Goal: Information Seeking & Learning: Learn about a topic

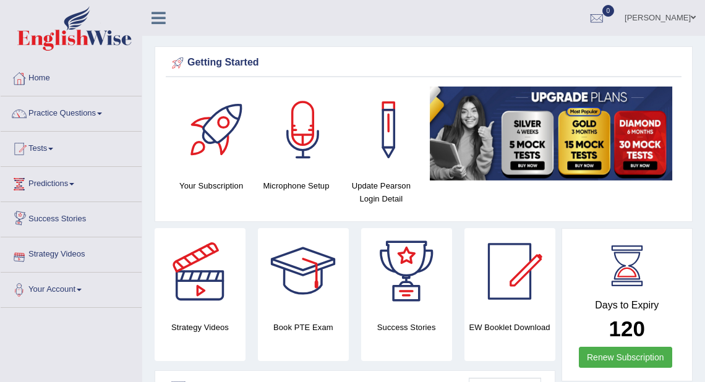
click at [674, 19] on link "Razib Saha" at bounding box center [660, 16] width 90 height 32
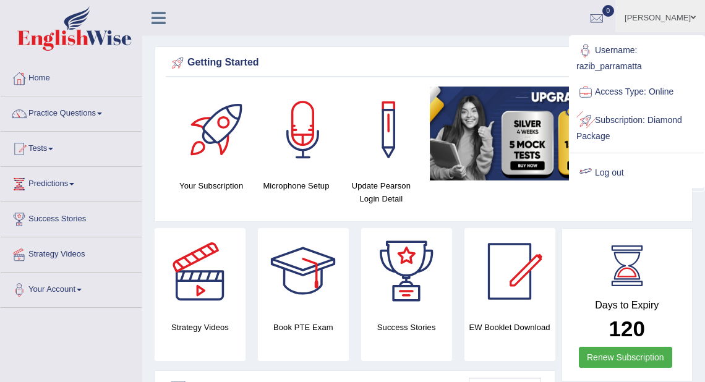
click at [618, 171] on link "Log out" at bounding box center [637, 173] width 134 height 28
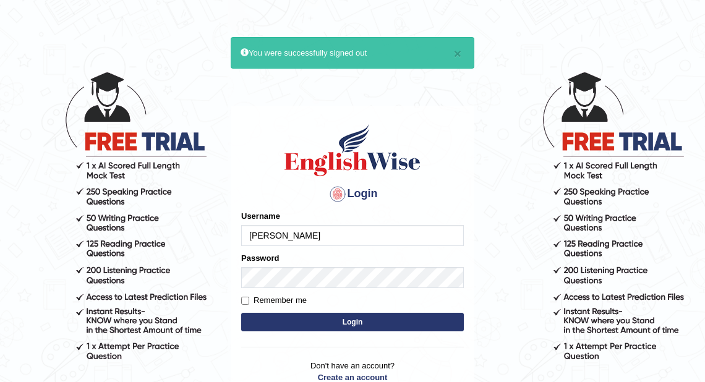
type input "abdulkhalid_parramatta"
click at [301, 321] on button "Login" at bounding box center [352, 322] width 223 height 19
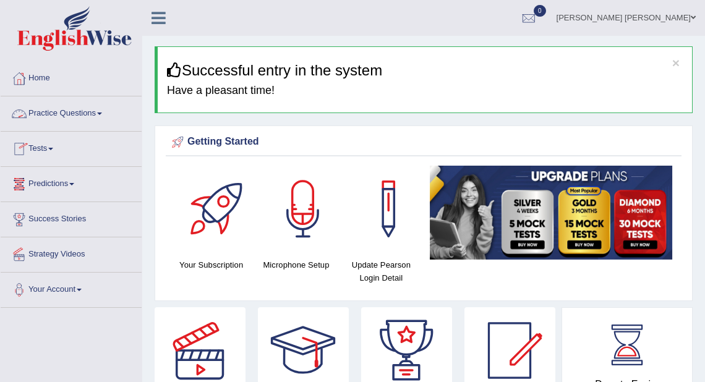
click at [69, 116] on link "Practice Questions" at bounding box center [71, 111] width 141 height 31
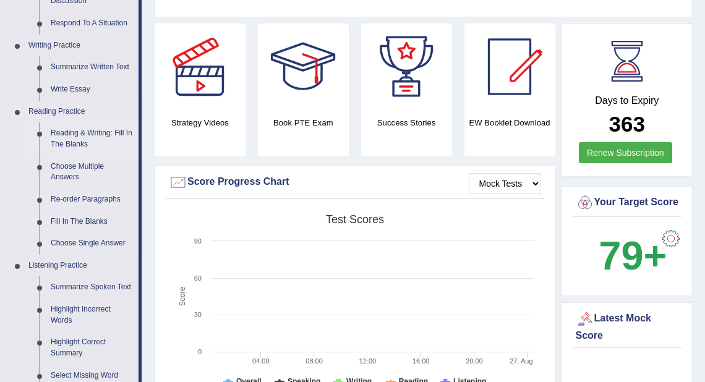
scroll to position [297, 0]
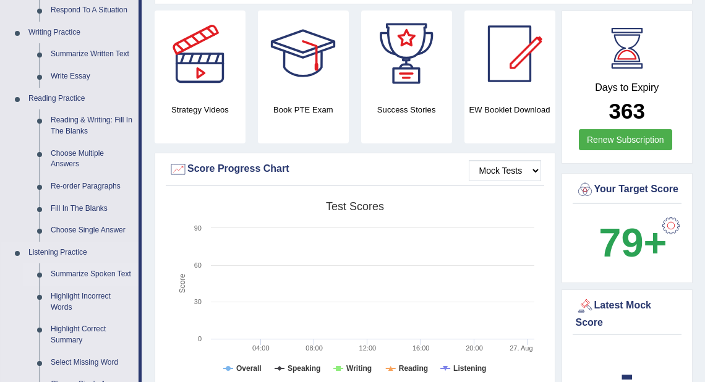
click at [77, 276] on link "Summarize Spoken Text" at bounding box center [91, 274] width 93 height 22
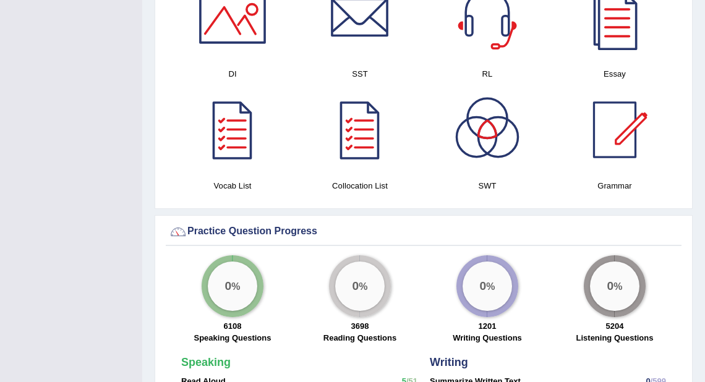
scroll to position [730, 0]
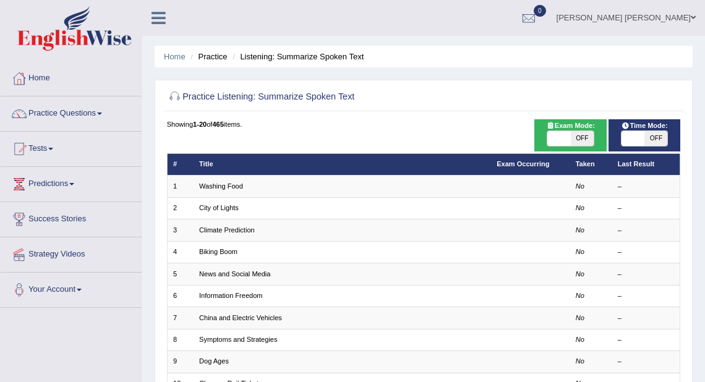
click at [580, 140] on span "OFF" at bounding box center [582, 138] width 23 height 15
checkbox input "true"
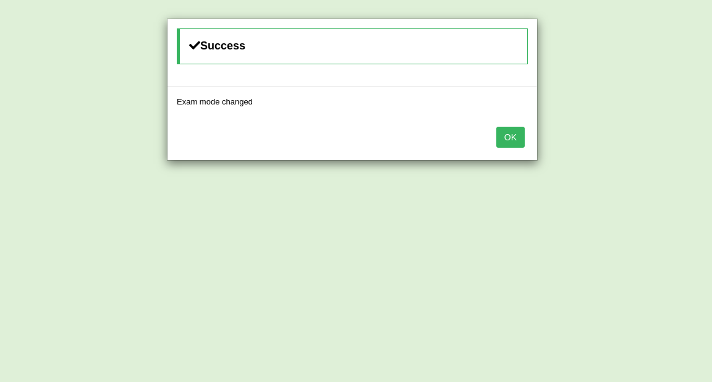
click at [512, 135] on button "OK" at bounding box center [511, 137] width 28 height 21
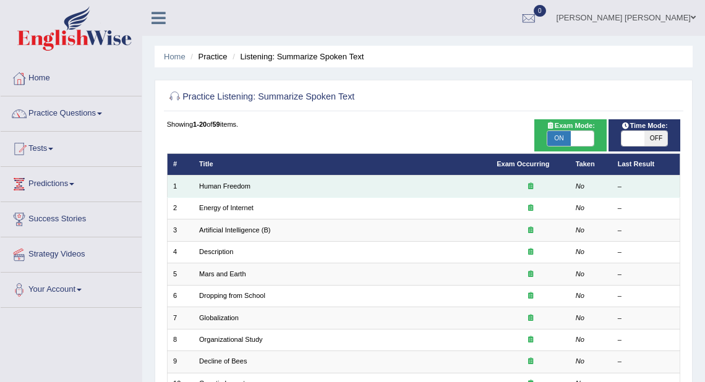
click at [257, 184] on td "Human Freedom" at bounding box center [342, 187] width 297 height 22
click at [240, 187] on link "Human Freedom" at bounding box center [224, 185] width 51 height 7
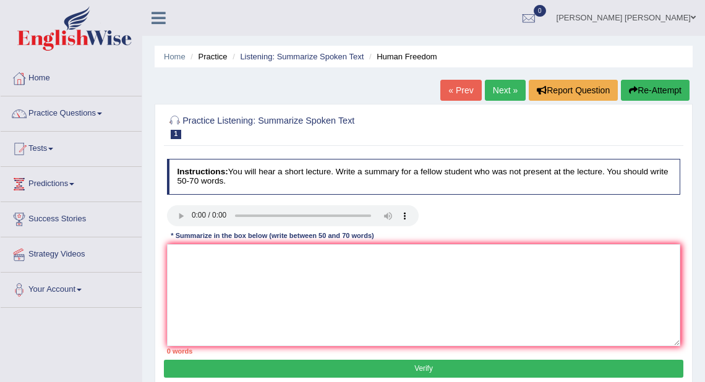
click at [622, 175] on h4 "Instructions: You will hear a short lecture. Write a summary for a fellow stude…" at bounding box center [424, 176] width 514 height 35
click at [46, 336] on div "Toggle navigation Home Practice Questions Speaking Practice Read Aloud Repeat S…" at bounding box center [352, 321] width 705 height 643
click at [64, 107] on link "Practice Questions" at bounding box center [71, 111] width 141 height 31
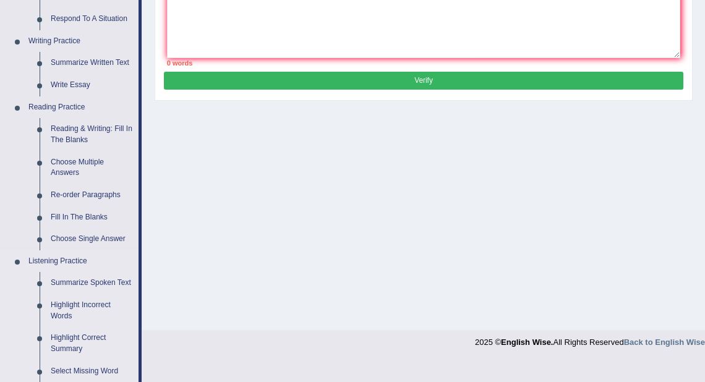
scroll to position [346, 0]
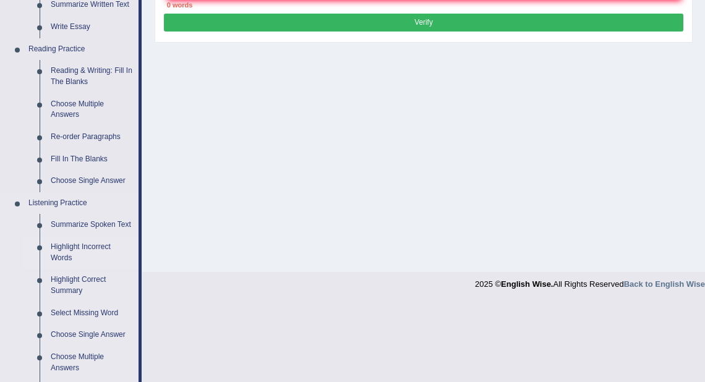
click at [84, 247] on link "Highlight Incorrect Words" at bounding box center [91, 252] width 93 height 33
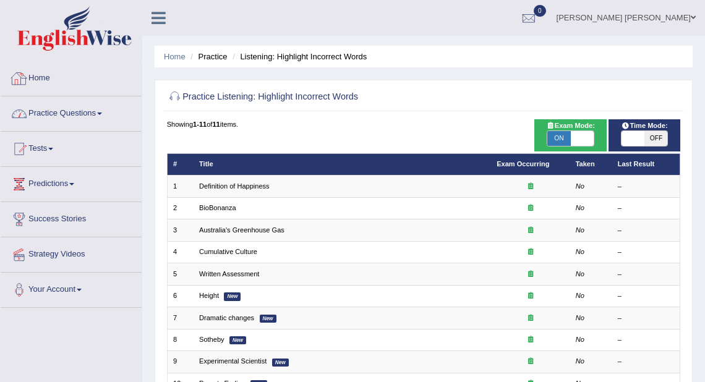
click at [56, 111] on link "Practice Questions" at bounding box center [71, 111] width 141 height 31
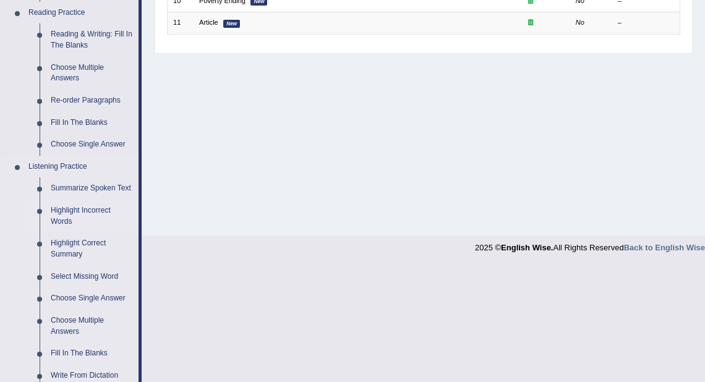
scroll to position [445, 0]
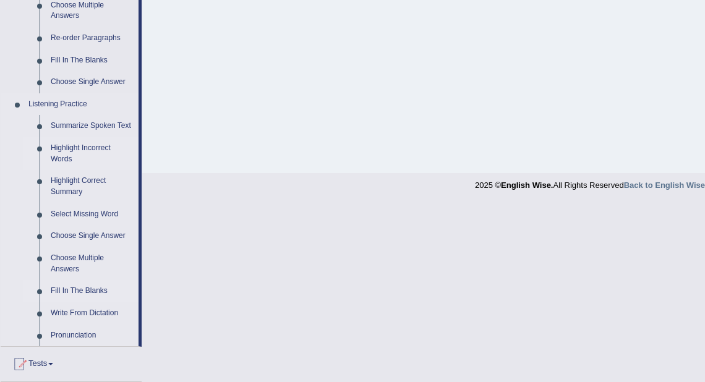
click at [67, 289] on link "Fill In The Blanks" at bounding box center [91, 291] width 93 height 22
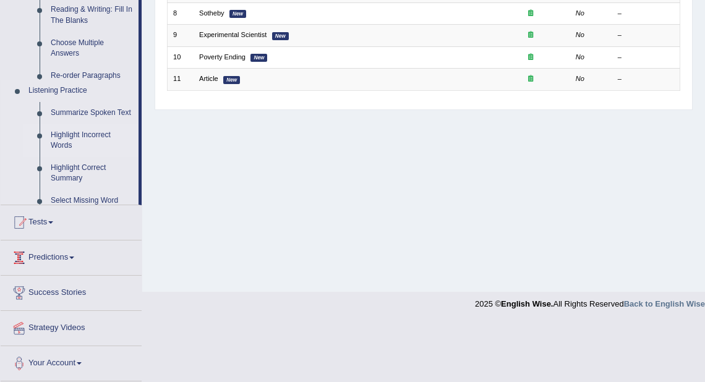
scroll to position [267, 0]
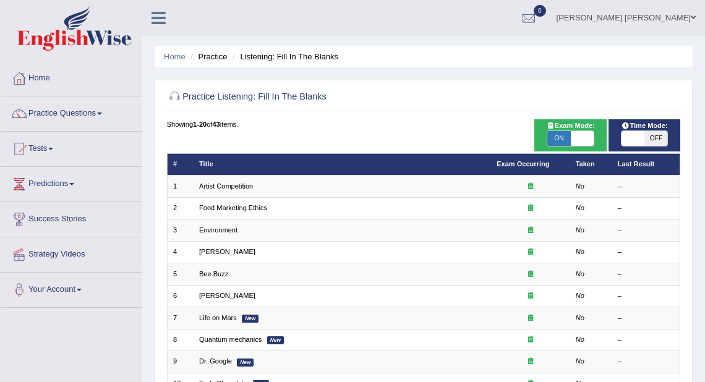
click at [223, 194] on td "Artist Competition" at bounding box center [342, 187] width 297 height 22
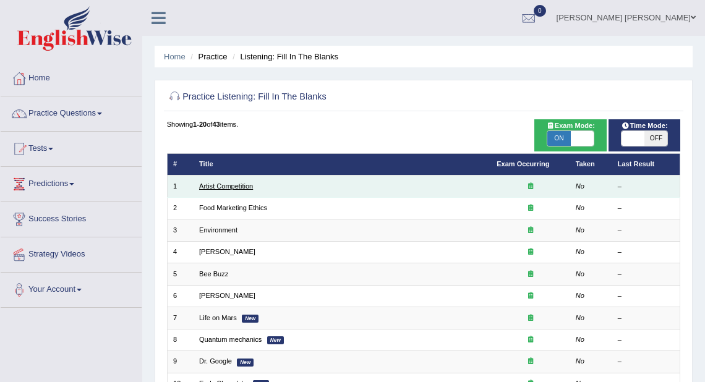
click at [222, 187] on link "Artist Competition" at bounding box center [226, 185] width 54 height 7
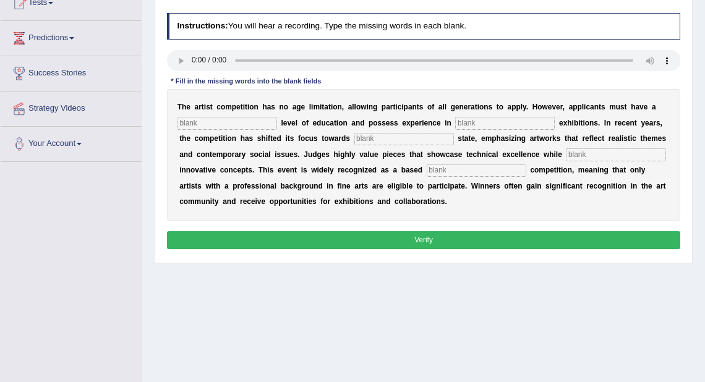
scroll to position [148, 0]
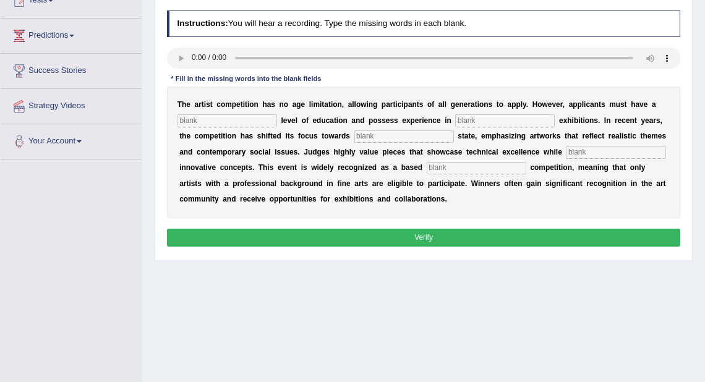
click at [223, 111] on div "T h e a r t i s t c o m p e t i t i o n h a s n o a g e l i m i t a t i o n , a…" at bounding box center [424, 153] width 514 height 132
click at [225, 116] on input "text" at bounding box center [227, 120] width 100 height 12
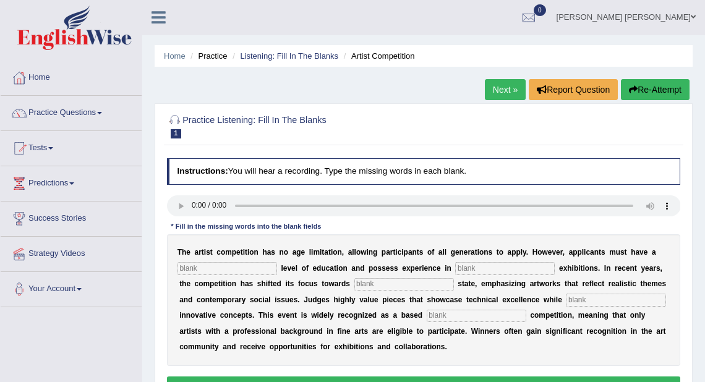
scroll to position [0, 0]
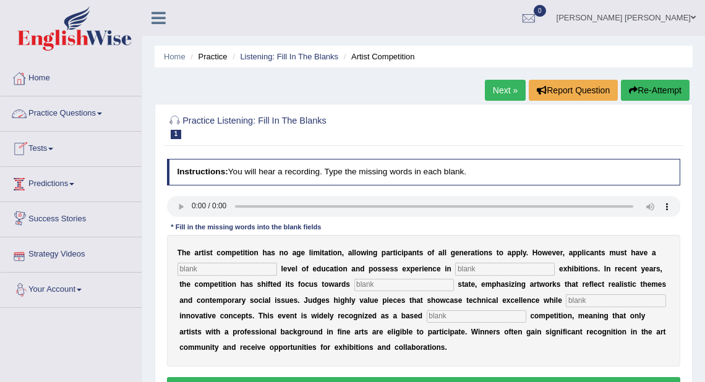
click at [72, 115] on link "Practice Questions" at bounding box center [71, 111] width 141 height 31
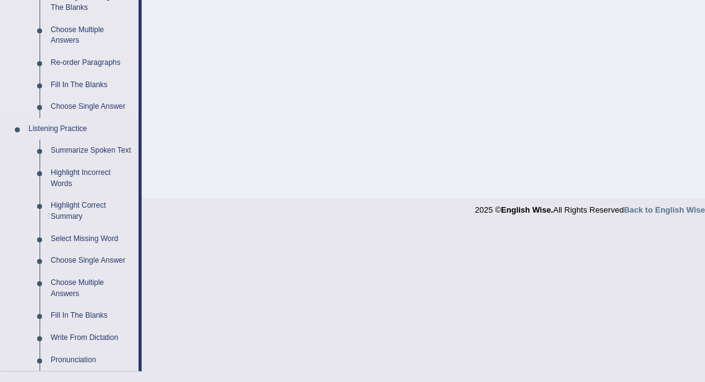
scroll to position [445, 0]
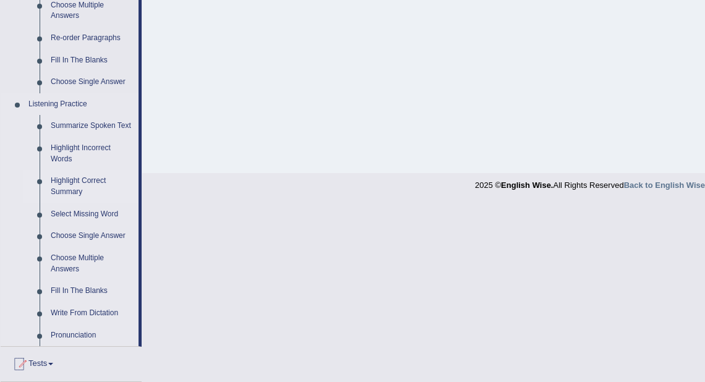
click at [75, 190] on link "Highlight Correct Summary" at bounding box center [91, 186] width 93 height 33
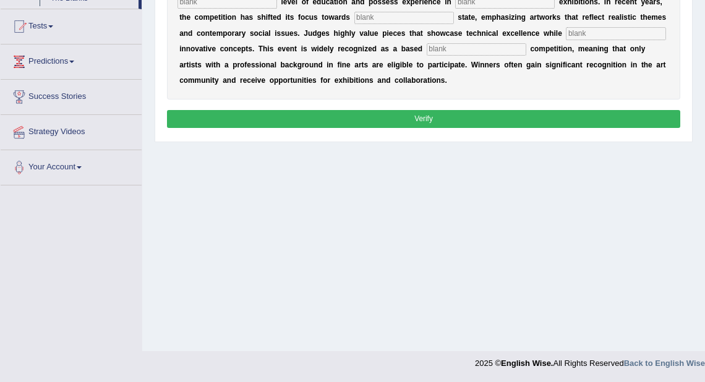
scroll to position [219, 0]
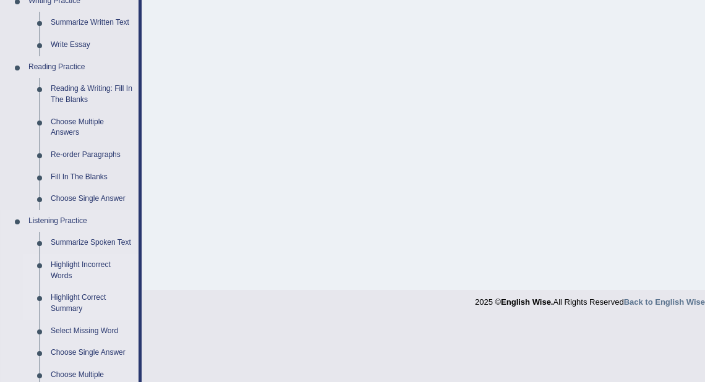
scroll to position [346, 0]
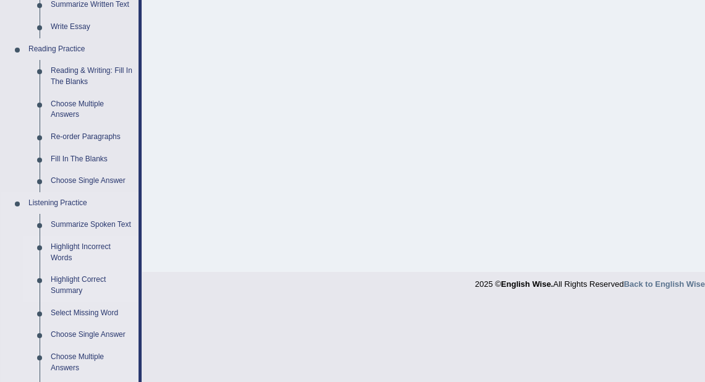
click at [70, 249] on link "Highlight Incorrect Words" at bounding box center [91, 252] width 93 height 33
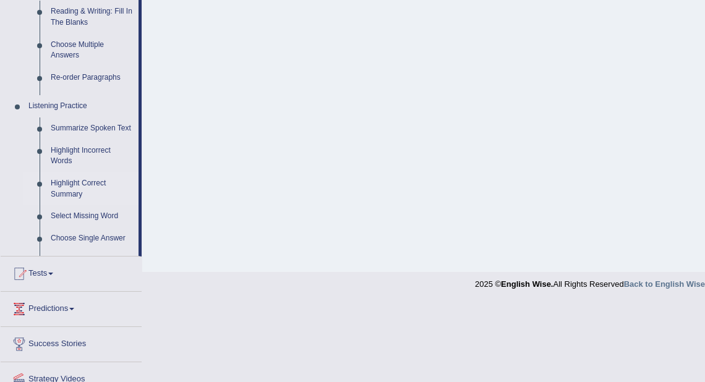
scroll to position [267, 0]
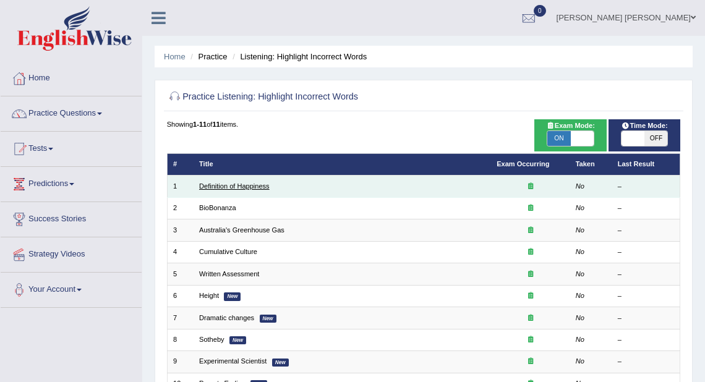
click at [241, 186] on link "Definition of Happiness" at bounding box center [234, 185] width 71 height 7
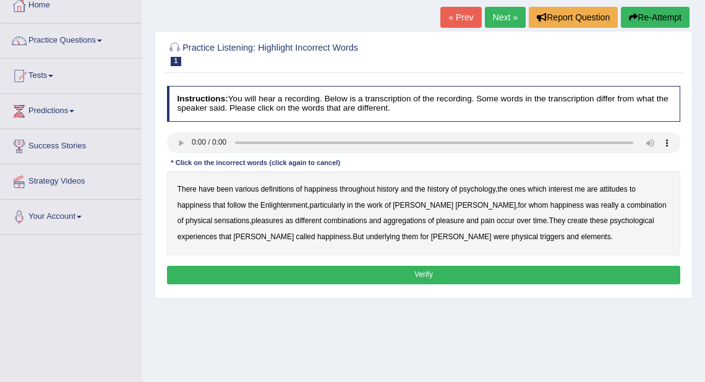
scroll to position [99, 0]
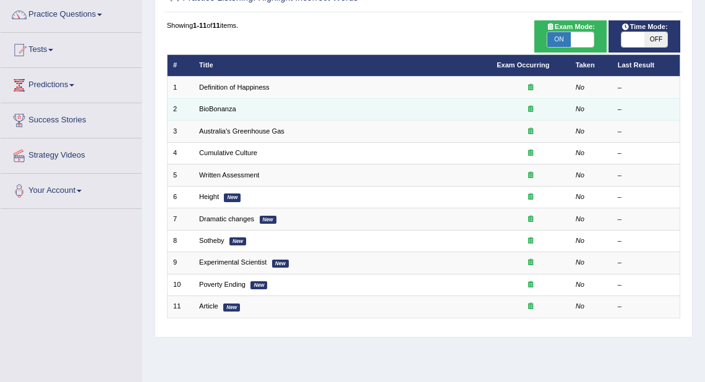
click at [214, 116] on td "BioBonanza" at bounding box center [342, 109] width 297 height 22
click at [218, 108] on link "BioBonanza" at bounding box center [217, 108] width 37 height 7
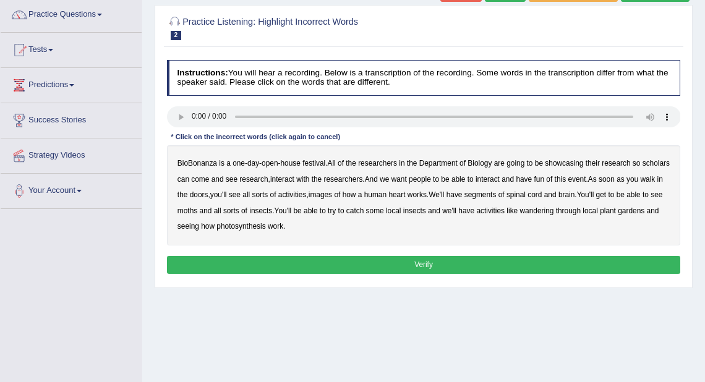
scroll to position [148, 0]
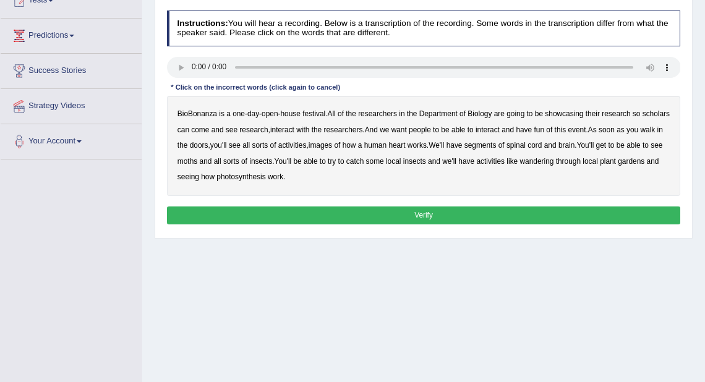
click at [643, 118] on b "scholars" at bounding box center [656, 113] width 27 height 9
click at [332, 142] on b "images" at bounding box center [321, 145] width 24 height 9
click at [497, 143] on b "segments" at bounding box center [480, 145] width 32 height 9
click at [197, 161] on b "moths" at bounding box center [187, 161] width 20 height 9
click at [554, 160] on b "wandering" at bounding box center [537, 161] width 34 height 9
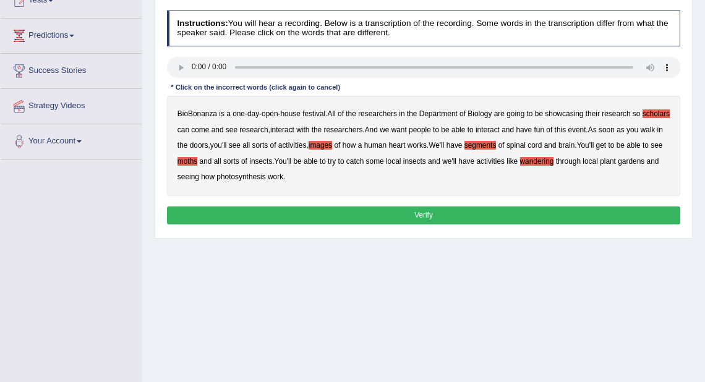
click at [259, 210] on button "Verify" at bounding box center [424, 216] width 514 height 18
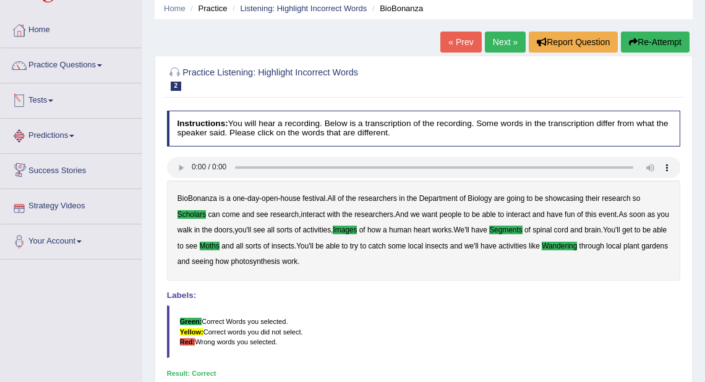
scroll to position [0, 0]
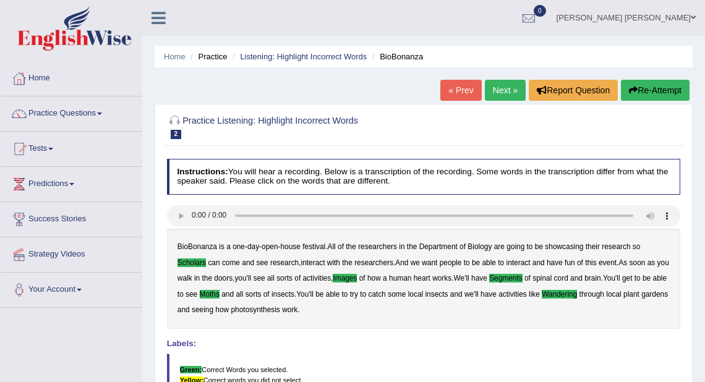
click at [509, 87] on link "Next »" at bounding box center [505, 90] width 41 height 21
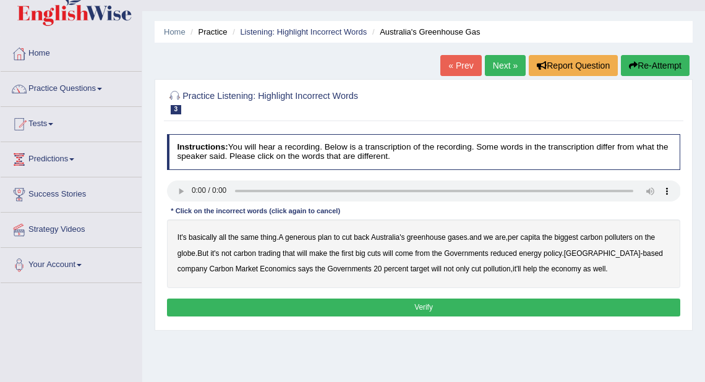
scroll to position [49, 0]
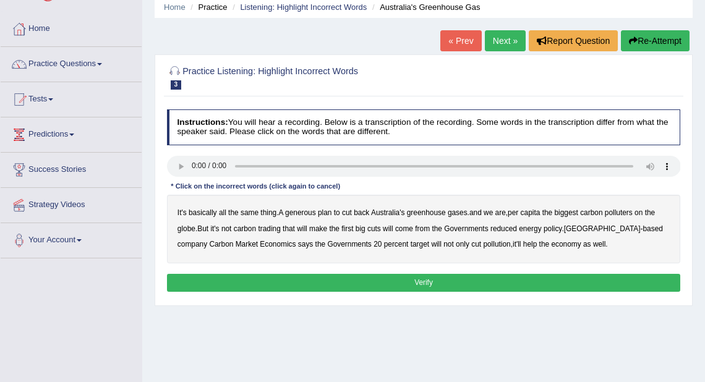
click at [498, 40] on link "Next »" at bounding box center [505, 40] width 41 height 21
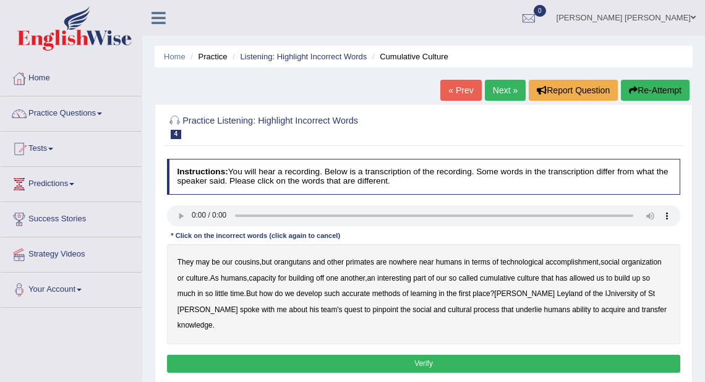
click at [499, 88] on link "Next »" at bounding box center [505, 90] width 41 height 21
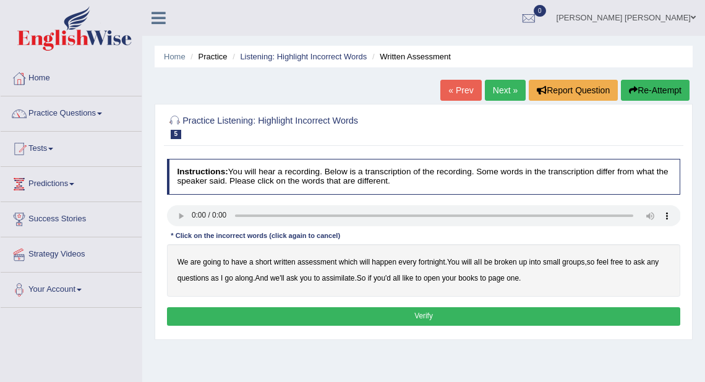
click at [499, 88] on link "Next »" at bounding box center [505, 90] width 41 height 21
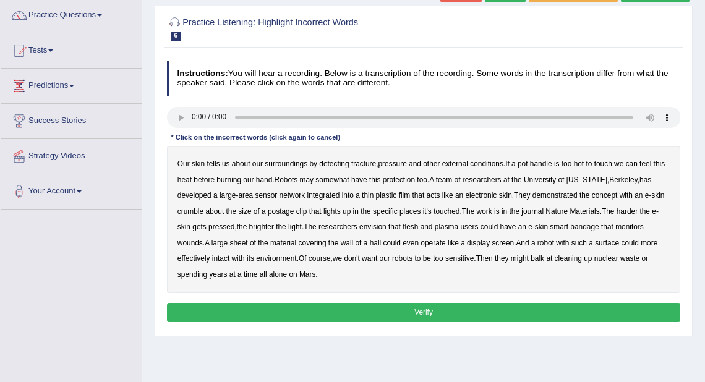
scroll to position [99, 0]
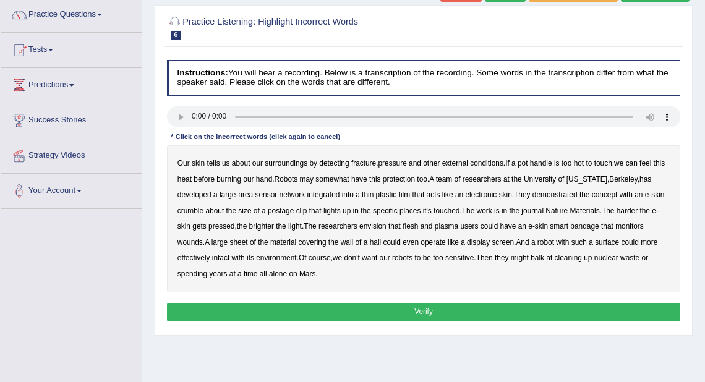
drag, startPoint x: 355, startPoint y: 163, endPoint x: 374, endPoint y: 167, distance: 19.1
click at [356, 163] on b "fracture" at bounding box center [363, 163] width 25 height 9
click at [528, 161] on b "pot" at bounding box center [523, 163] width 11 height 9
click at [306, 210] on b "clip" at bounding box center [301, 211] width 11 height 9
click at [443, 224] on b "plasma" at bounding box center [447, 226] width 24 height 9
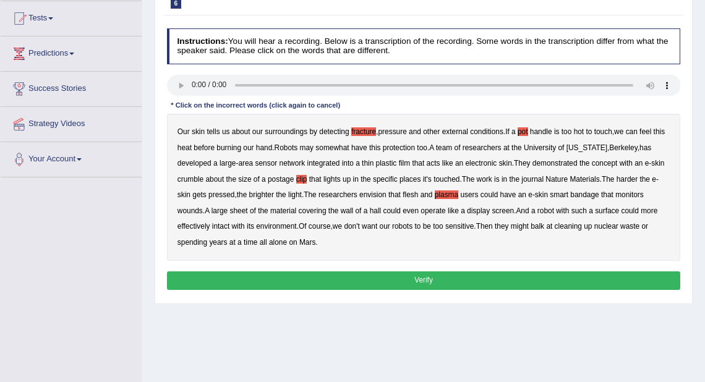
scroll to position [148, 0]
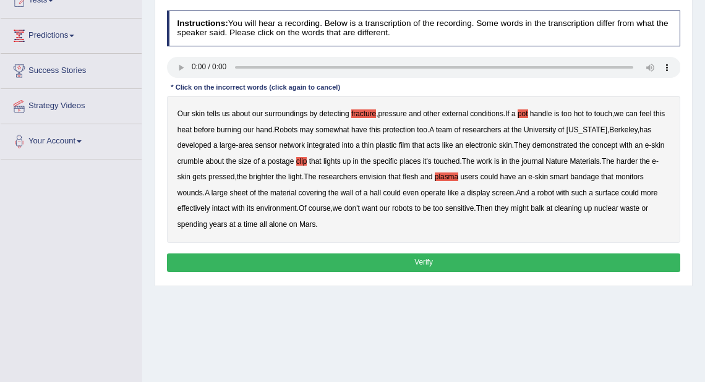
click at [522, 114] on b "pot" at bounding box center [523, 113] width 11 height 9
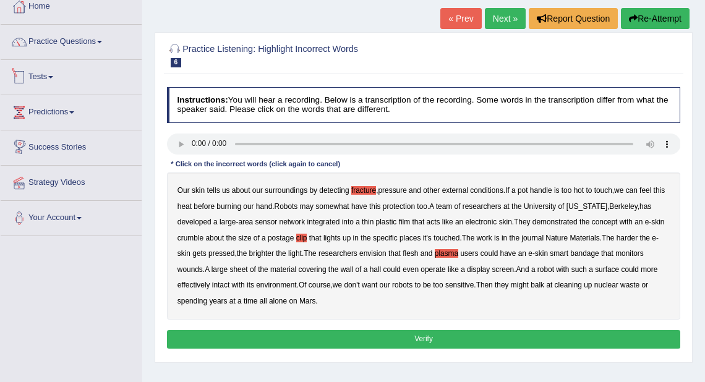
scroll to position [0, 0]
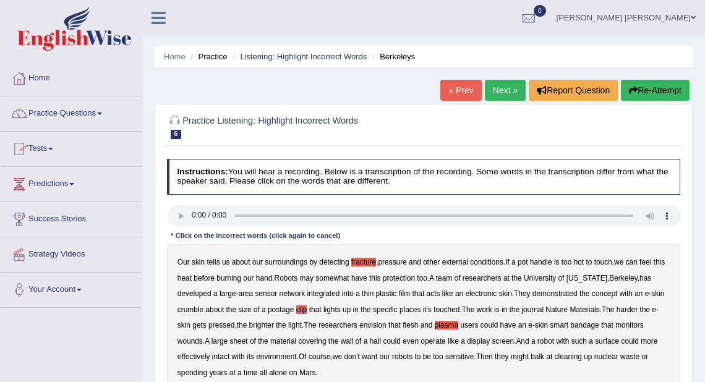
click at [673, 17] on link "Abdul khalid Syed" at bounding box center [626, 16] width 158 height 32
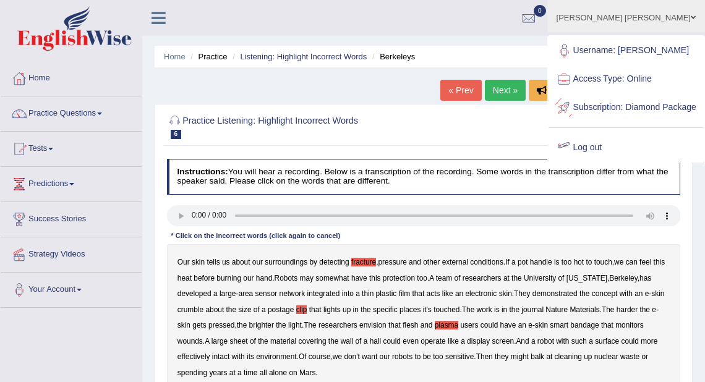
click at [607, 162] on link "Log out" at bounding box center [626, 148] width 155 height 28
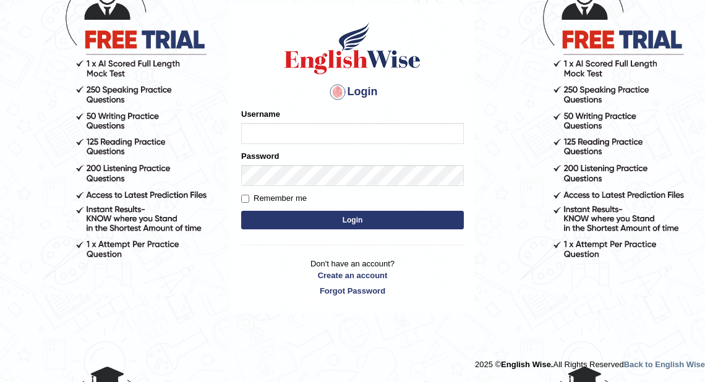
scroll to position [53, 0]
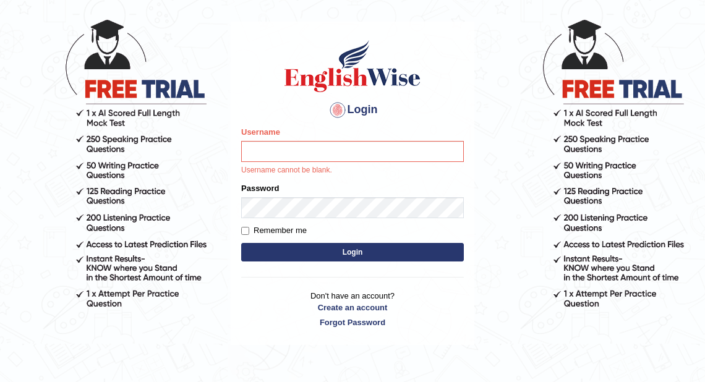
drag, startPoint x: 97, startPoint y: 106, endPoint x: 104, endPoint y: 103, distance: 7.2
click at [104, 103] on body "Login Please fix the following errors: Username Username cannot be blank. Passw…" at bounding box center [352, 174] width 705 height 382
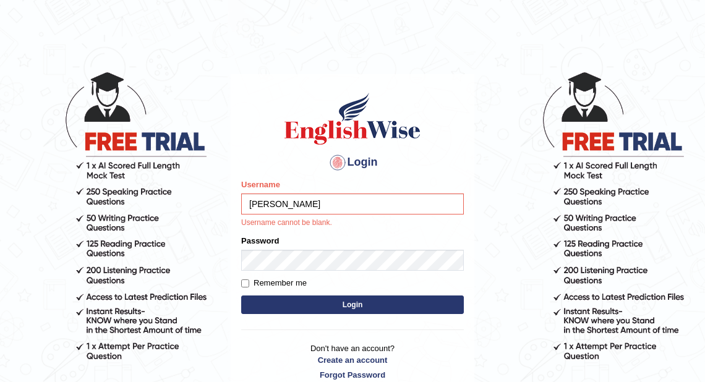
type input "abdulkhalid_parramatta"
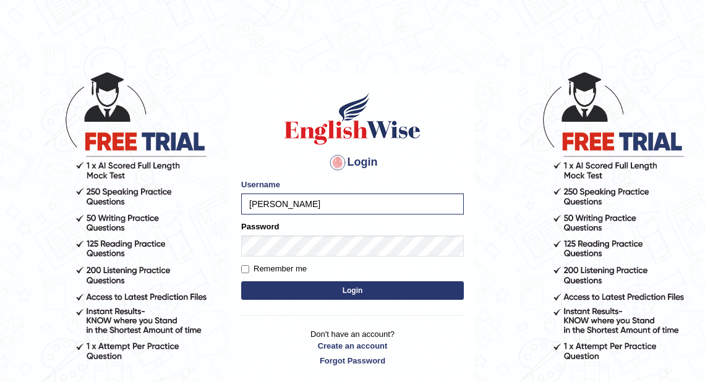
click at [317, 288] on button "Login" at bounding box center [352, 290] width 223 height 19
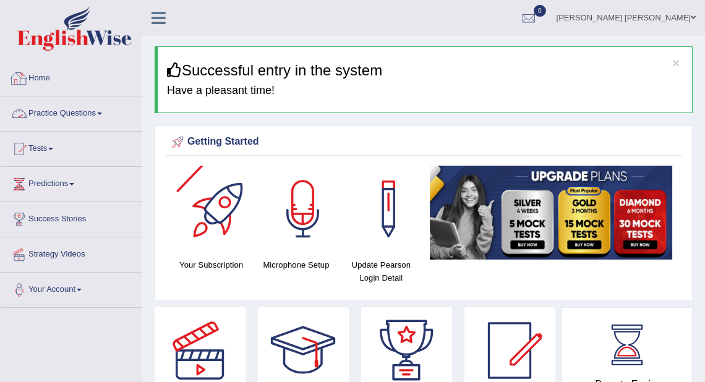
click at [51, 109] on link "Practice Questions" at bounding box center [71, 111] width 141 height 31
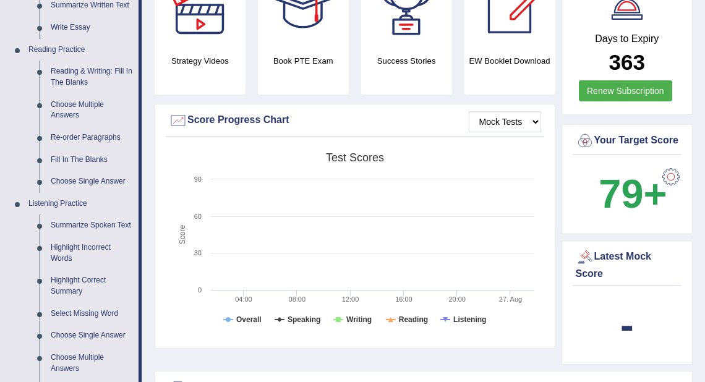
scroll to position [346, 0]
click at [82, 223] on link "Summarize Spoken Text" at bounding box center [91, 225] width 93 height 22
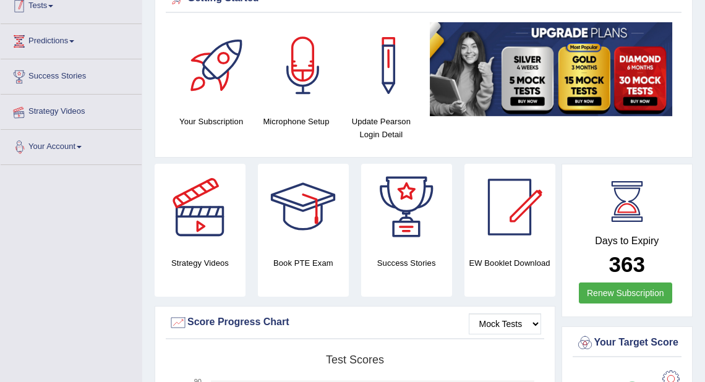
scroll to position [155, 0]
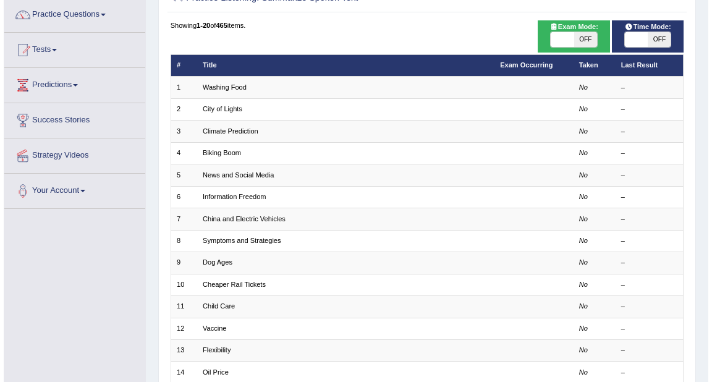
scroll to position [99, 0]
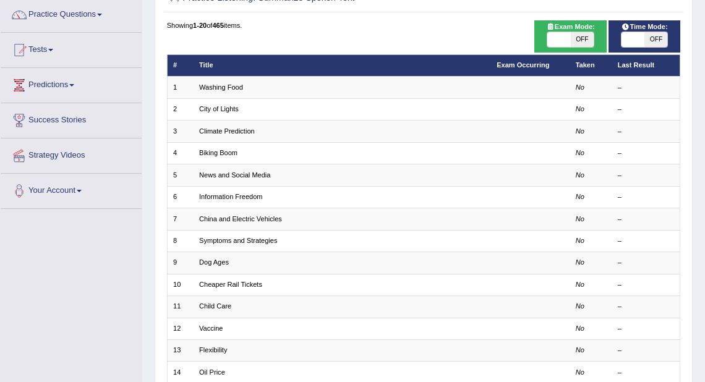
click at [568, 40] on span at bounding box center [558, 39] width 23 height 15
click at [571, 40] on span at bounding box center [582, 39] width 23 height 15
checkbox input "false"
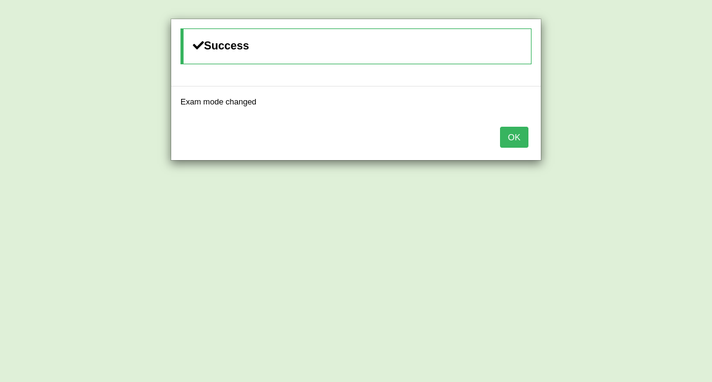
click at [515, 142] on button "OK" at bounding box center [514, 137] width 28 height 21
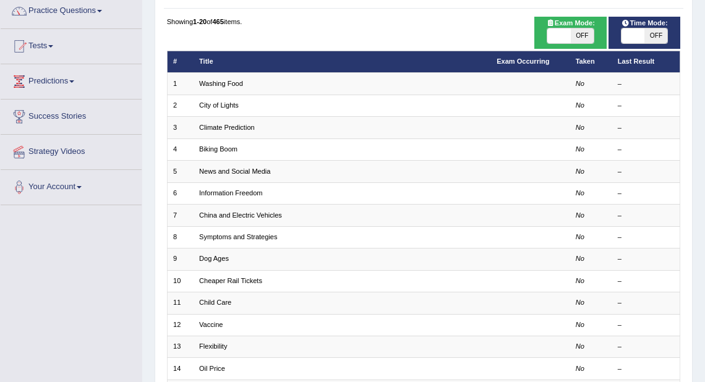
click at [579, 33] on span "OFF" at bounding box center [582, 35] width 23 height 15
checkbox input "true"
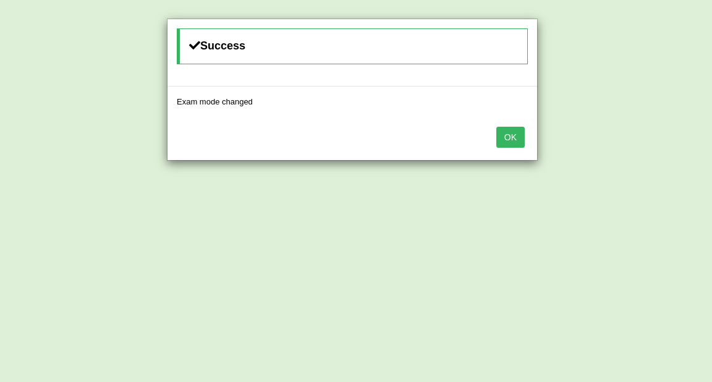
click at [500, 136] on button "OK" at bounding box center [511, 137] width 28 height 21
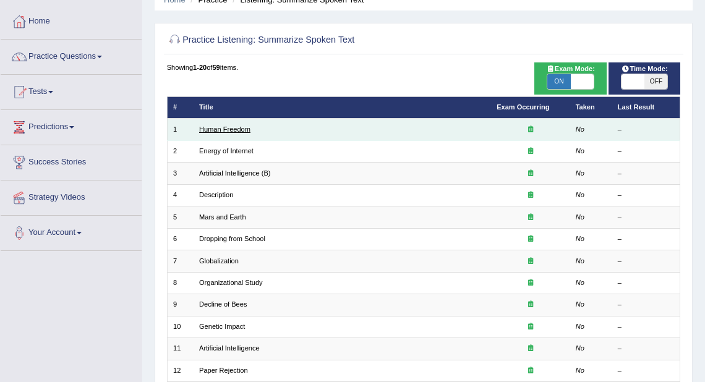
click at [246, 126] on link "Human Freedom" at bounding box center [224, 129] width 51 height 7
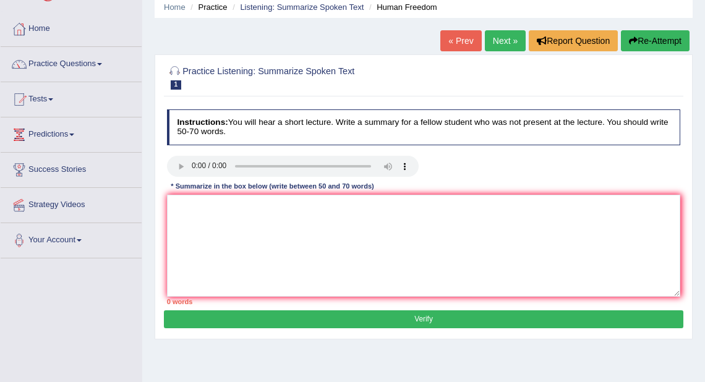
scroll to position [49, 0]
click at [208, 216] on textarea at bounding box center [424, 246] width 514 height 102
drag, startPoint x: 418, startPoint y: 278, endPoint x: 712, endPoint y: 401, distance: 318.7
click at [704, 333] on html "Toggle navigation Home Practice Questions Speaking Practice Read Aloud Repeat S…" at bounding box center [352, 142] width 705 height 382
click at [474, 220] on textarea at bounding box center [424, 246] width 514 height 102
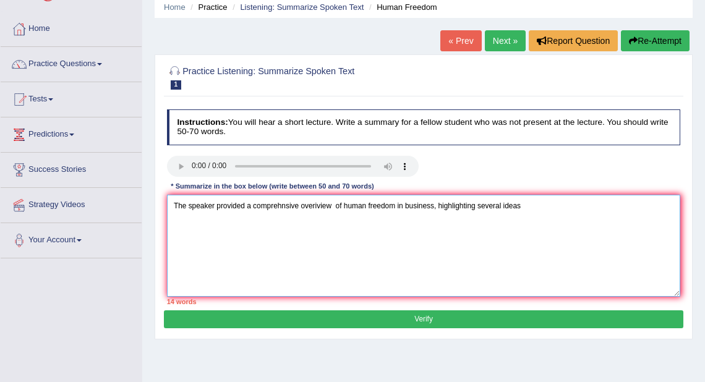
click at [316, 202] on textarea "The speaker provided a comprehnsive overiview of human freedom in business, hig…" at bounding box center [424, 246] width 514 height 102
click at [527, 204] on textarea "The speaker provided a comprehnsive overview of human freedom in business, high…" at bounding box center [424, 246] width 514 height 102
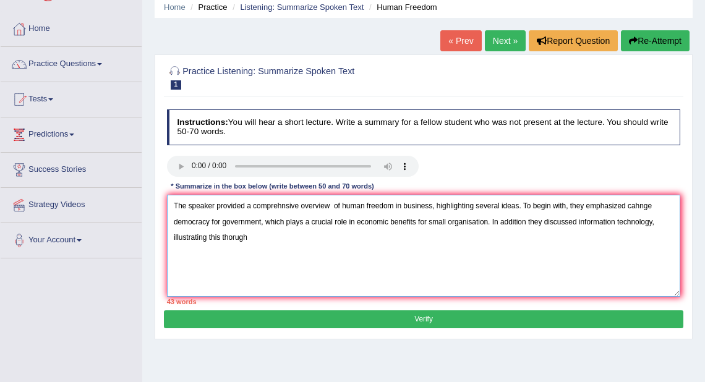
click at [237, 235] on textarea "The speaker provided a comprehnsive overview of human freedom in business, high…" at bounding box center [424, 246] width 514 height 102
click at [253, 240] on textarea "The speaker provided a comprehnsive overview of human freedom in business, high…" at bounding box center [424, 246] width 514 height 102
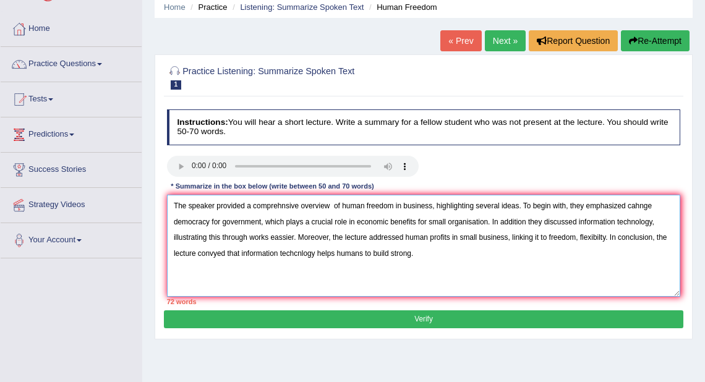
drag, startPoint x: 657, startPoint y: 203, endPoint x: 628, endPoint y: 214, distance: 30.3
click at [628, 214] on textarea "The speaker provided a comprehnsive overview of human freedom in business, high…" at bounding box center [424, 246] width 514 height 102
click at [653, 202] on textarea "The speaker provided a comprehnsive overview of human freedom in business, high…" at bounding box center [424, 246] width 514 height 102
click at [379, 236] on textarea "The speaker provided a comprehnsive overview of human freedom in business, high…" at bounding box center [424, 246] width 514 height 102
click at [381, 238] on textarea "The speaker provided a comprehnsive overview of human freedom in business, high…" at bounding box center [424, 246] width 514 height 102
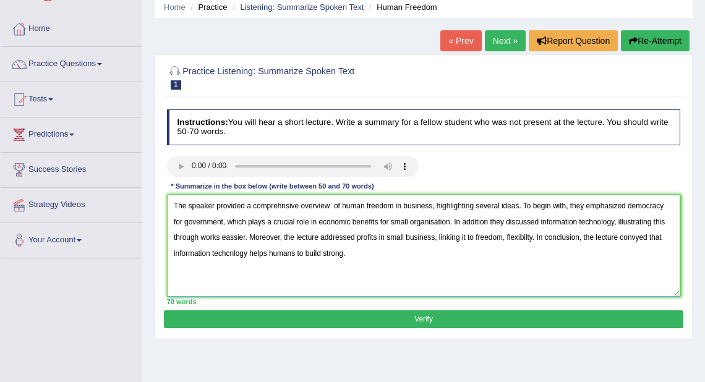
type textarea "The speaker provided a comprehnsive overview of human freedom in business, high…"
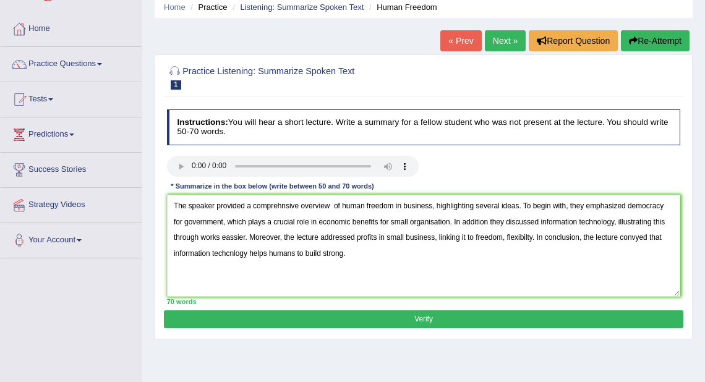
click at [378, 315] on button "Verify" at bounding box center [423, 319] width 519 height 18
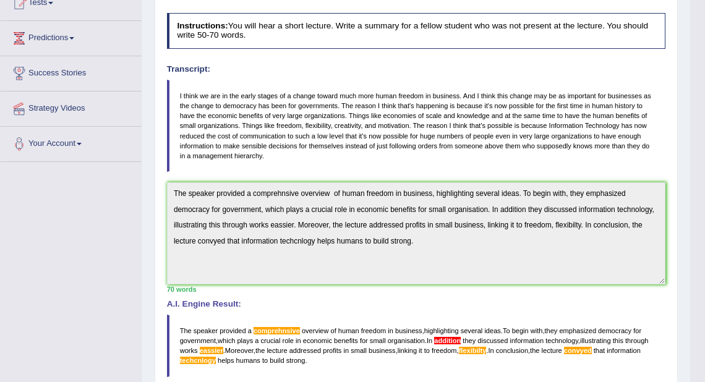
scroll to position [344, 0]
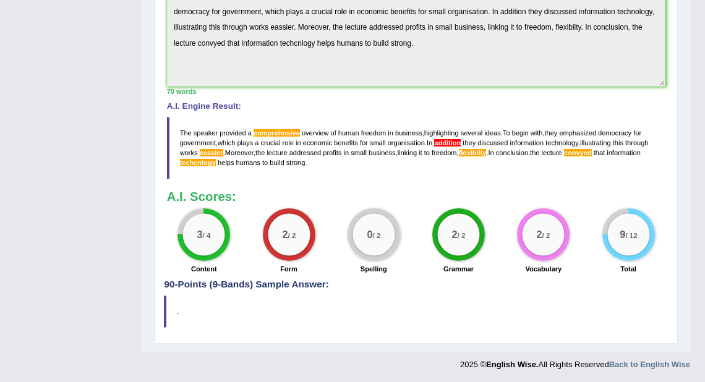
click at [376, 242] on div "0 / 2" at bounding box center [374, 235] width 42 height 42
click at [202, 160] on span "techcnlogy" at bounding box center [198, 162] width 36 height 7
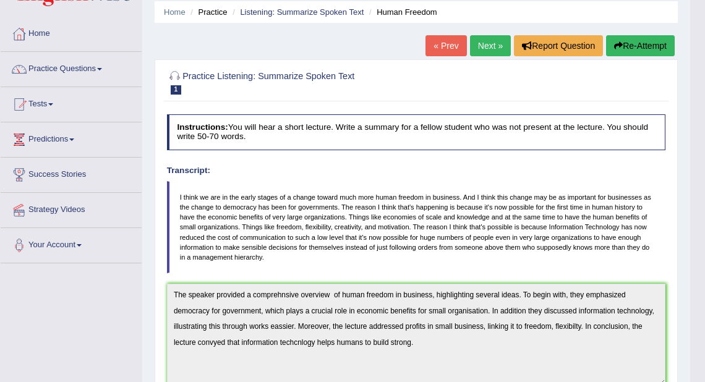
scroll to position [0, 0]
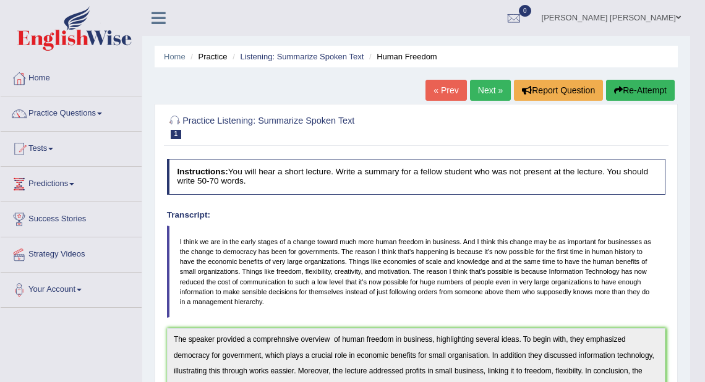
click at [481, 92] on link "Next »" at bounding box center [490, 90] width 41 height 21
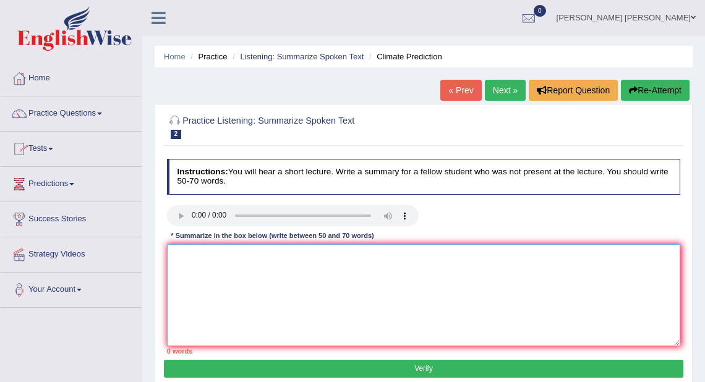
click at [217, 272] on textarea at bounding box center [424, 295] width 514 height 102
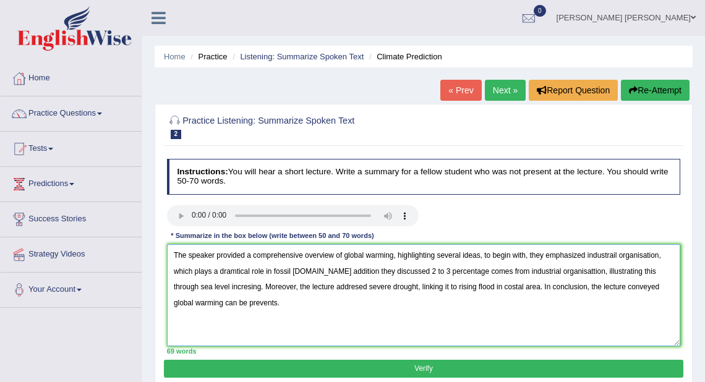
click at [317, 285] on textarea "The speaker provided a comprehensive overview of global warming, highlighting s…" at bounding box center [424, 295] width 514 height 102
click at [456, 286] on textarea "The speaker provided a comprehensive overview of global warming, highlighting s…" at bounding box center [424, 295] width 514 height 102
type textarea "The speaker provided a comprehensive overview of global warming, highlighting s…"
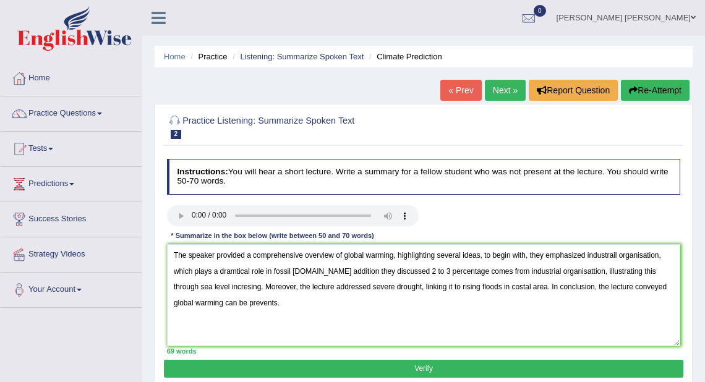
click at [450, 366] on button "Verify" at bounding box center [423, 369] width 519 height 18
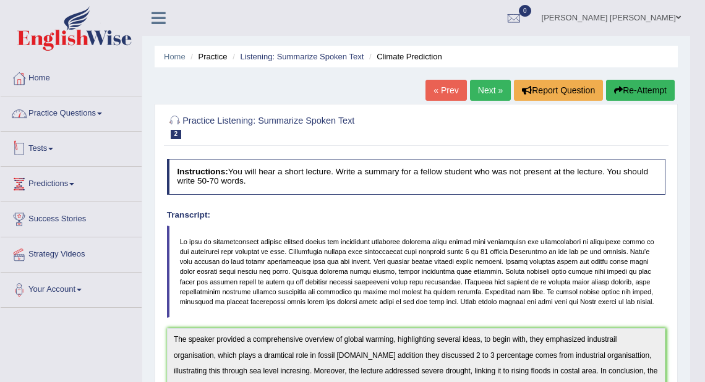
click at [64, 117] on link "Practice Questions" at bounding box center [71, 111] width 141 height 31
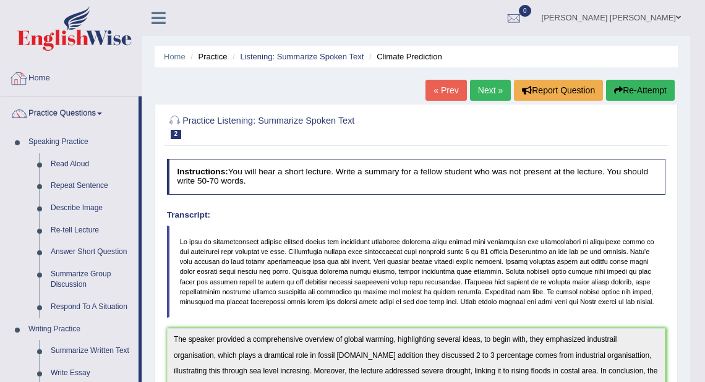
click at [656, 10] on link "[PERSON_NAME] [PERSON_NAME]" at bounding box center [611, 16] width 158 height 32
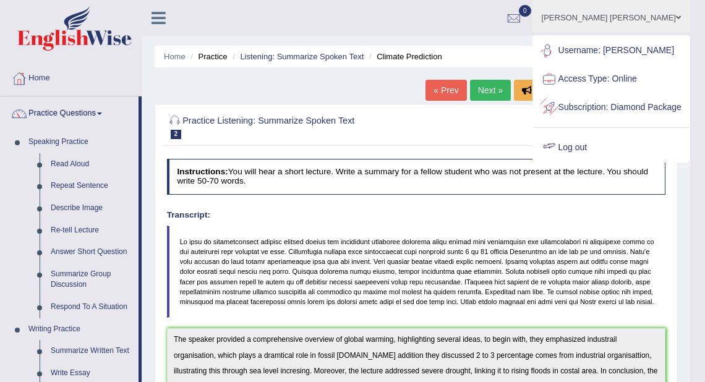
click at [588, 162] on link "Log out" at bounding box center [611, 148] width 155 height 28
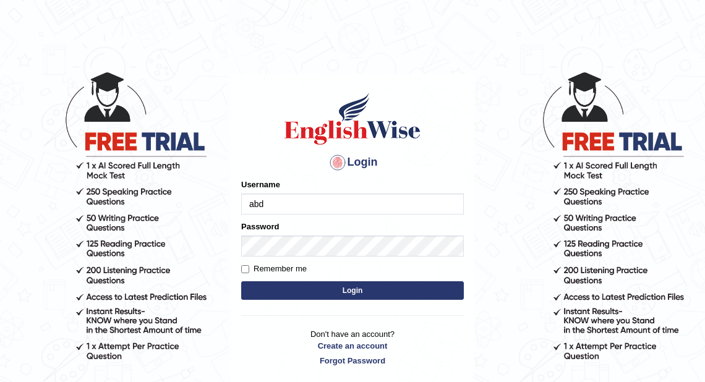
type input "[PERSON_NAME]"
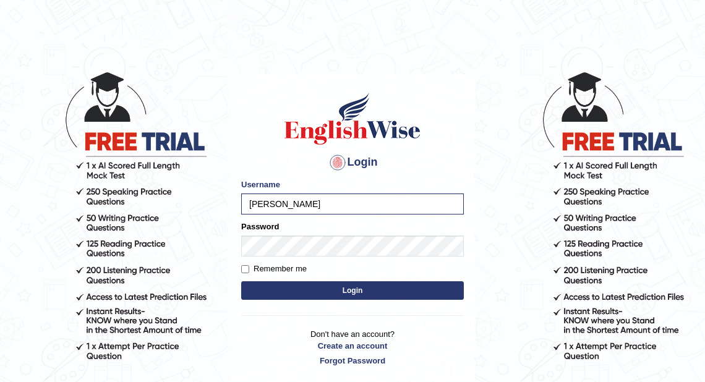
click at [385, 287] on button "Login" at bounding box center [352, 290] width 223 height 19
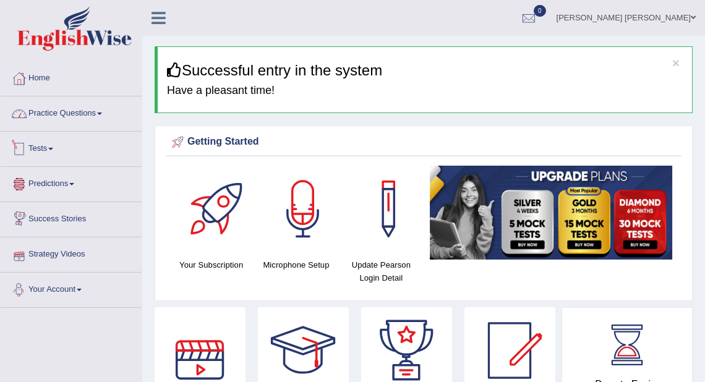
click at [79, 115] on link "Practice Questions" at bounding box center [71, 111] width 141 height 31
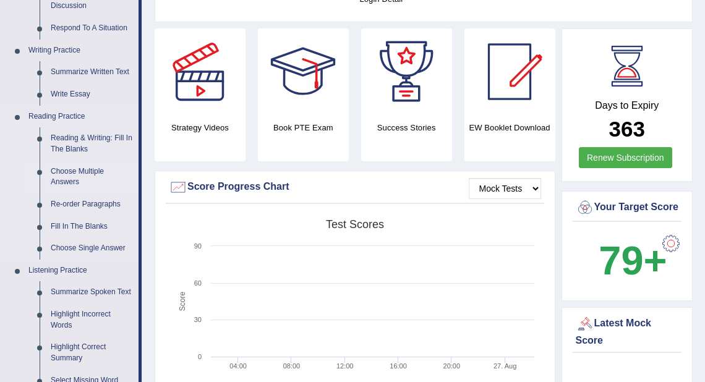
scroll to position [297, 0]
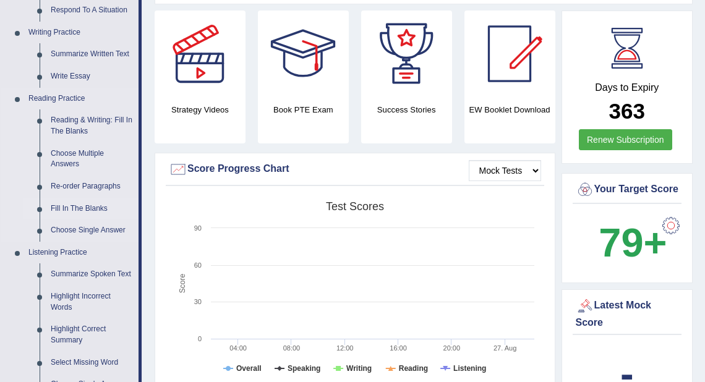
click at [69, 208] on link "Fill In The Blanks" at bounding box center [91, 209] width 93 height 22
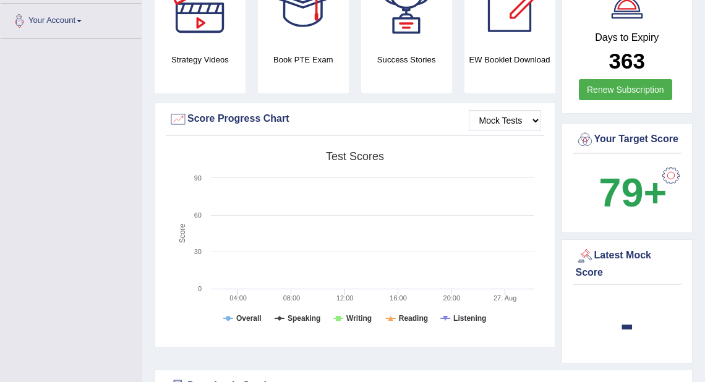
scroll to position [414, 0]
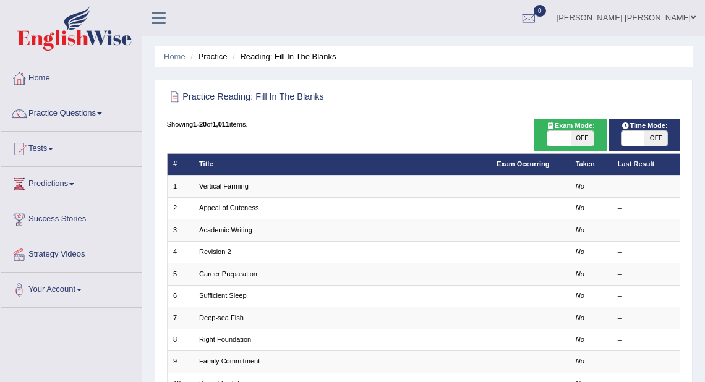
click at [579, 137] on span "OFF" at bounding box center [582, 138] width 23 height 15
checkbox input "true"
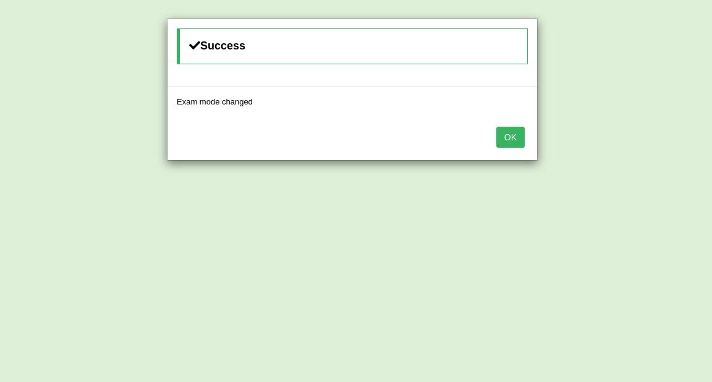
click at [521, 142] on button "OK" at bounding box center [511, 137] width 28 height 21
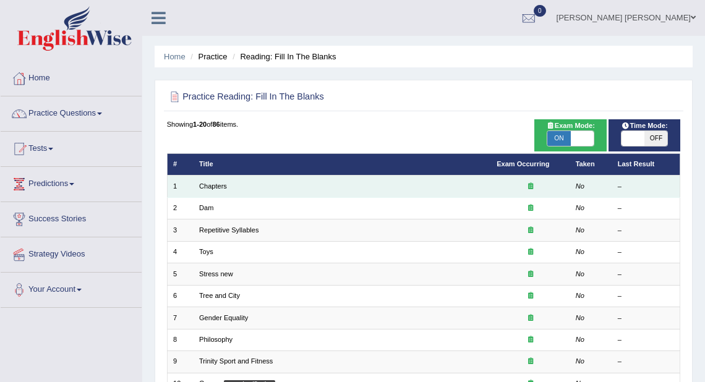
click at [233, 186] on td "Chapters" at bounding box center [342, 187] width 297 height 22
click at [210, 186] on link "Chapters" at bounding box center [213, 185] width 28 height 7
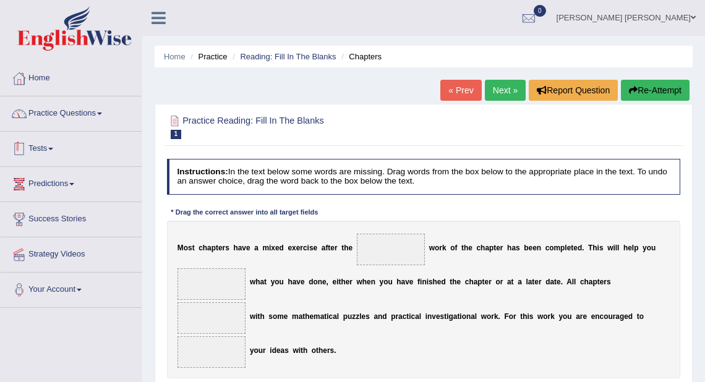
click at [57, 114] on link "Practice Questions" at bounding box center [71, 111] width 141 height 31
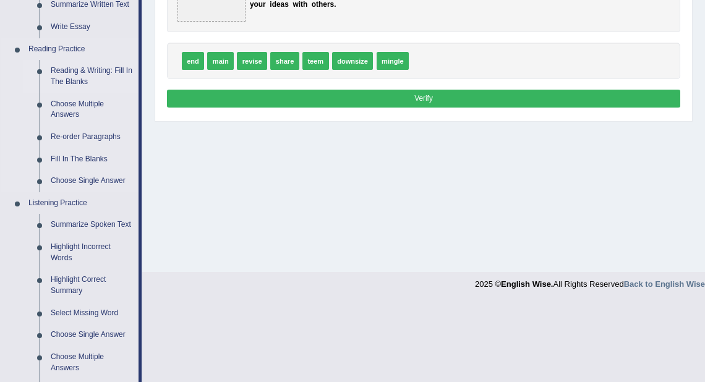
scroll to position [396, 0]
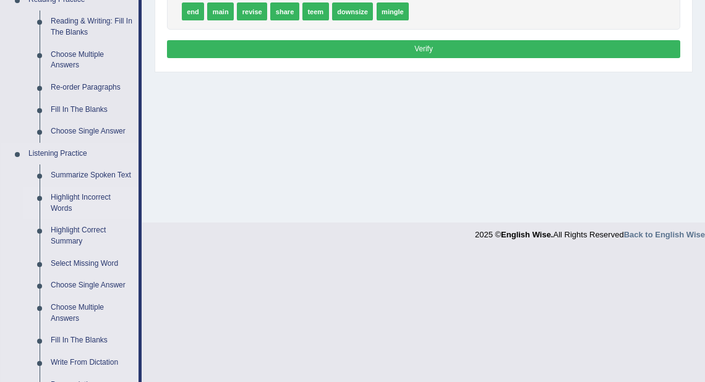
click at [67, 208] on link "Highlight Incorrect Words" at bounding box center [91, 203] width 93 height 33
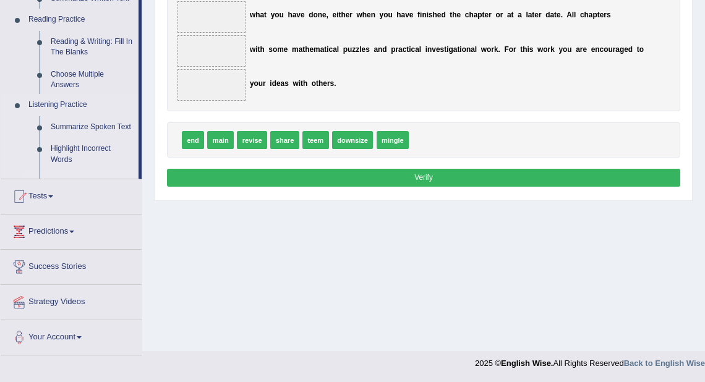
scroll to position [153, 0]
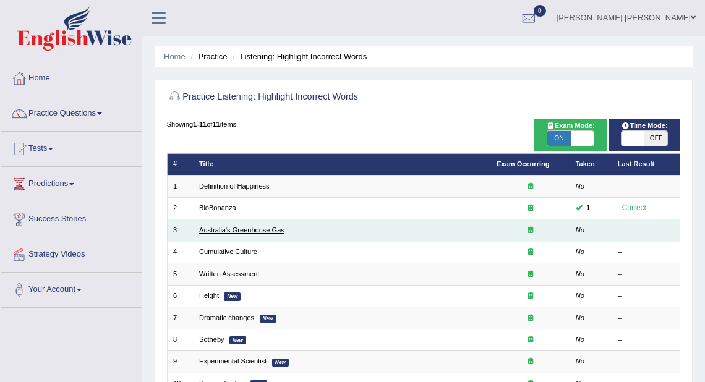
click at [228, 228] on link "Australia's Greenhouse Gas" at bounding box center [241, 229] width 85 height 7
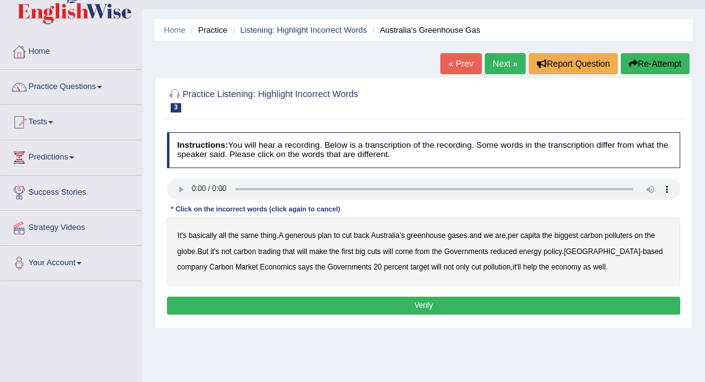
scroll to position [49, 0]
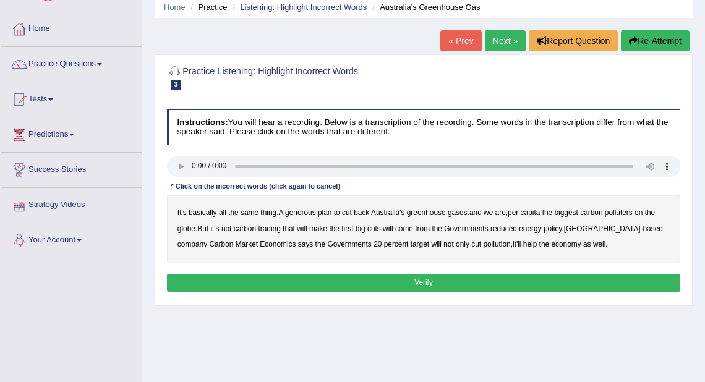
click at [297, 210] on b "generous" at bounding box center [300, 212] width 31 height 9
click at [185, 228] on b "globe" at bounding box center [186, 228] width 18 height 9
click at [471, 229] on b "Governments" at bounding box center [466, 228] width 44 height 9
click at [459, 229] on b "Governments" at bounding box center [466, 228] width 44 height 9
click at [424, 228] on b "from" at bounding box center [422, 228] width 15 height 9
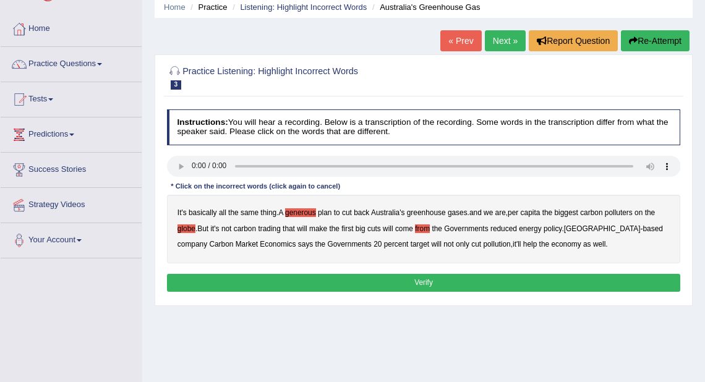
click at [553, 230] on b "policy" at bounding box center [553, 228] width 19 height 9
click at [237, 277] on button "Verify" at bounding box center [424, 283] width 514 height 18
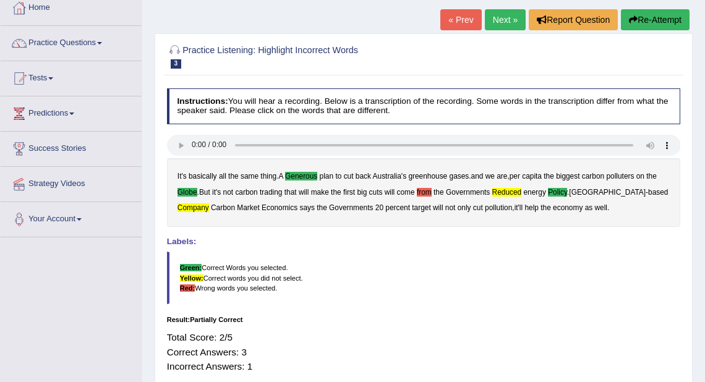
scroll to position [0, 0]
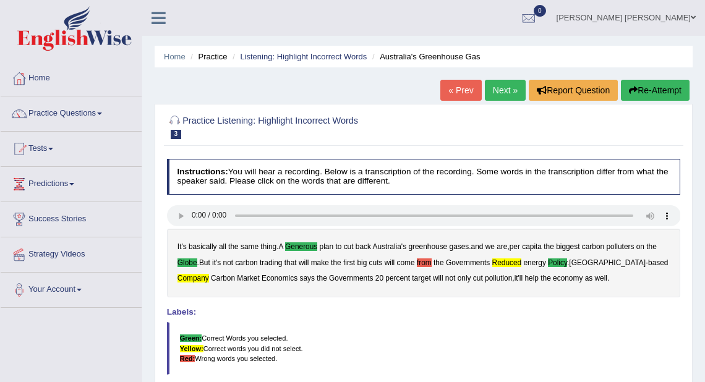
click at [501, 85] on link "Next »" at bounding box center [505, 90] width 41 height 21
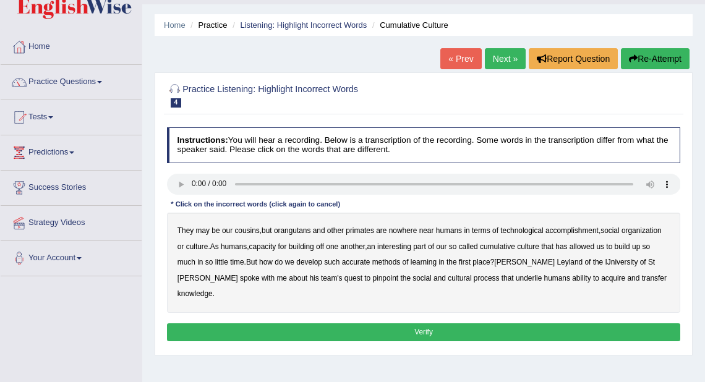
scroll to position [49, 0]
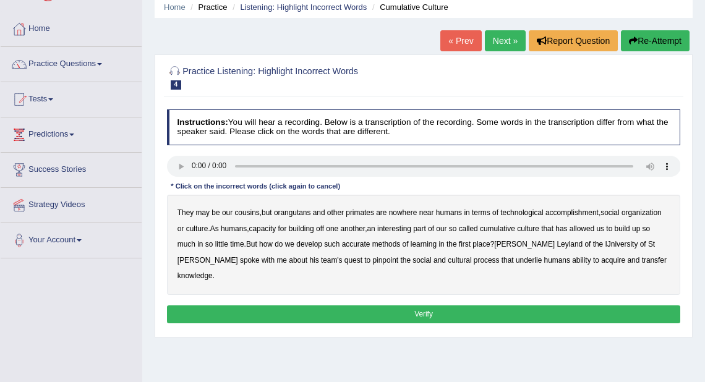
click at [569, 215] on b "accomplishment" at bounding box center [571, 212] width 53 height 9
click at [403, 226] on b "interesting" at bounding box center [394, 228] width 34 height 9
click at [359, 243] on b "accurate" at bounding box center [356, 244] width 28 height 9
click at [344, 259] on b "quest" at bounding box center [353, 260] width 18 height 9
click at [374, 306] on button "Verify" at bounding box center [424, 315] width 514 height 18
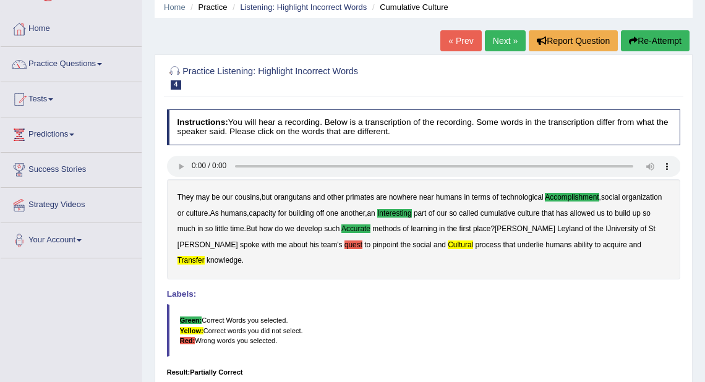
click at [648, 38] on button "Re-Attempt" at bounding box center [655, 40] width 69 height 21
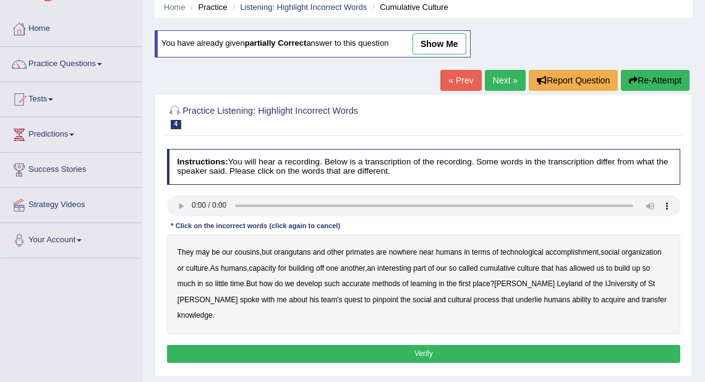
click at [566, 252] on b "accomplishment" at bounding box center [571, 252] width 53 height 9
click at [408, 268] on b "interesting" at bounding box center [394, 268] width 34 height 9
click at [353, 281] on b "accurate" at bounding box center [356, 284] width 28 height 9
click at [448, 299] on b "cultural" at bounding box center [460, 300] width 24 height 9
click at [642, 299] on b "transfer" at bounding box center [654, 300] width 25 height 9
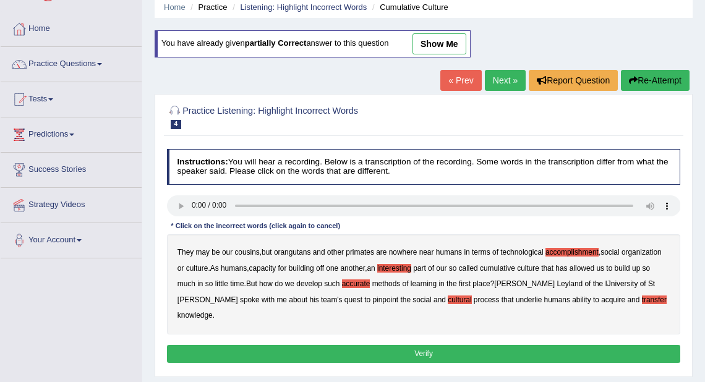
click at [506, 345] on button "Verify" at bounding box center [424, 354] width 514 height 18
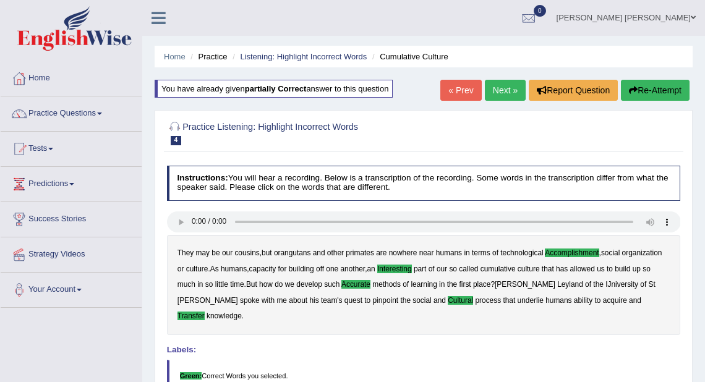
click at [493, 90] on link "Next »" at bounding box center [505, 90] width 41 height 21
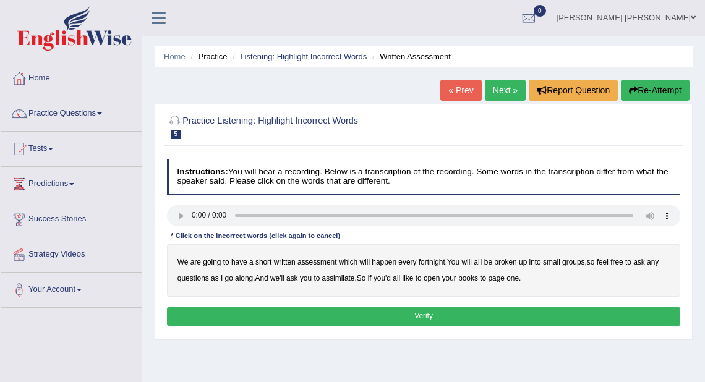
click at [509, 263] on b "broken" at bounding box center [505, 262] width 22 height 9
click at [331, 280] on b "assimilate" at bounding box center [338, 278] width 33 height 9
click at [317, 317] on button "Verify" at bounding box center [424, 316] width 514 height 18
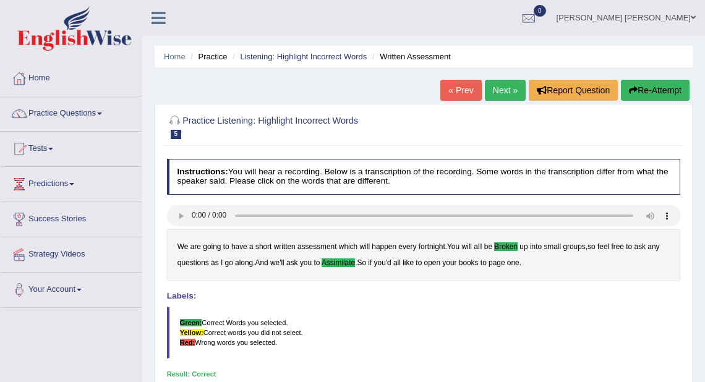
click at [493, 86] on link "Next »" at bounding box center [505, 90] width 41 height 21
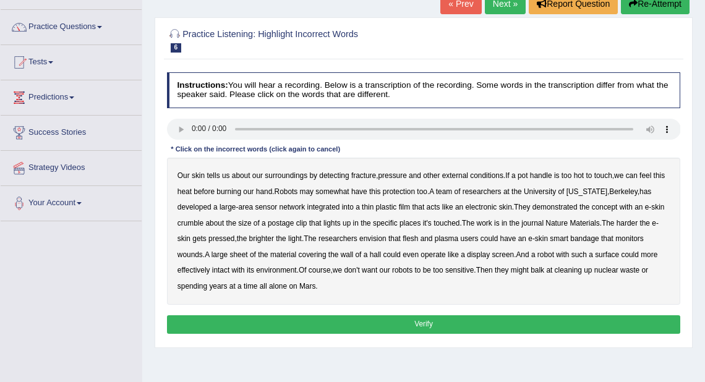
scroll to position [99, 0]
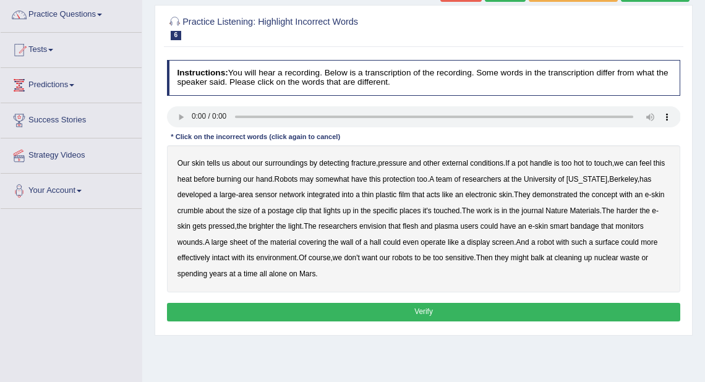
click at [360, 163] on b "fracture" at bounding box center [363, 163] width 25 height 9
click at [192, 210] on b "crumble" at bounding box center [190, 211] width 26 height 9
click at [446, 228] on b "plasma" at bounding box center [447, 226] width 24 height 9
drag, startPoint x: 380, startPoint y: 243, endPoint x: 401, endPoint y: 246, distance: 21.2
click at [382, 243] on div "Our skin tells us about our surroundings by detecting fracture , pressure and o…" at bounding box center [424, 218] width 514 height 147
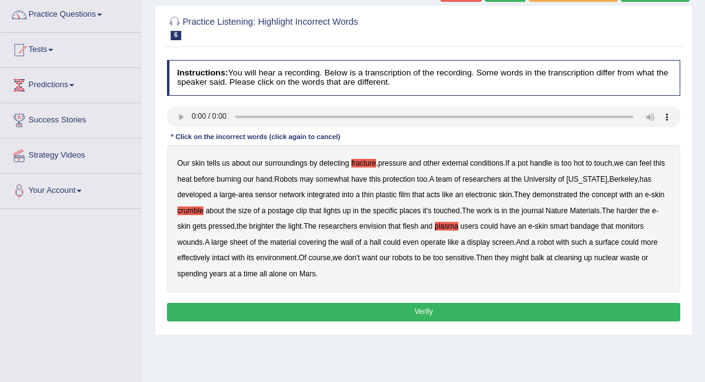
click at [376, 245] on b "hall" at bounding box center [376, 242] width 12 height 9
click at [218, 259] on b "intact" at bounding box center [220, 258] width 17 height 9
click at [280, 307] on button "Verify" at bounding box center [424, 312] width 514 height 18
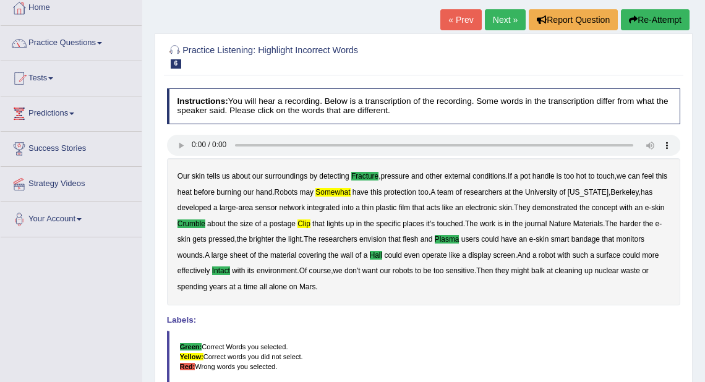
scroll to position [69, 0]
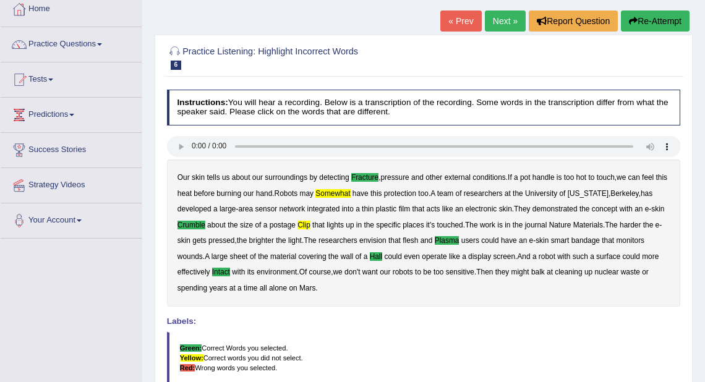
click at [491, 20] on link "Next »" at bounding box center [505, 21] width 41 height 21
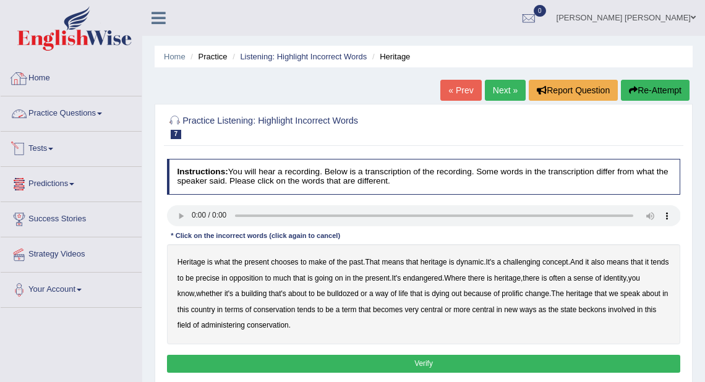
click at [35, 112] on link "Practice Questions" at bounding box center [71, 111] width 141 height 31
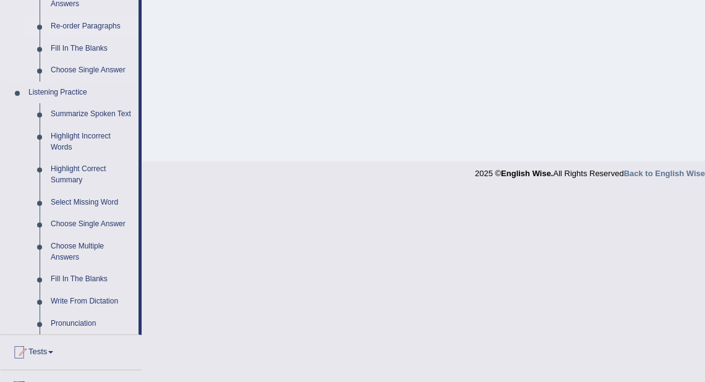
scroll to position [495, 0]
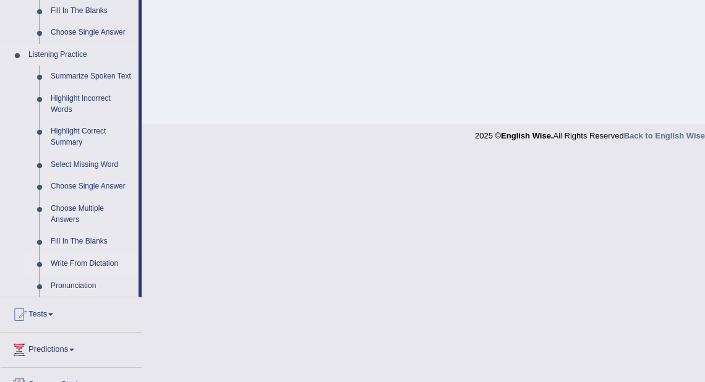
click at [66, 258] on link "Write From Dictation" at bounding box center [91, 264] width 93 height 22
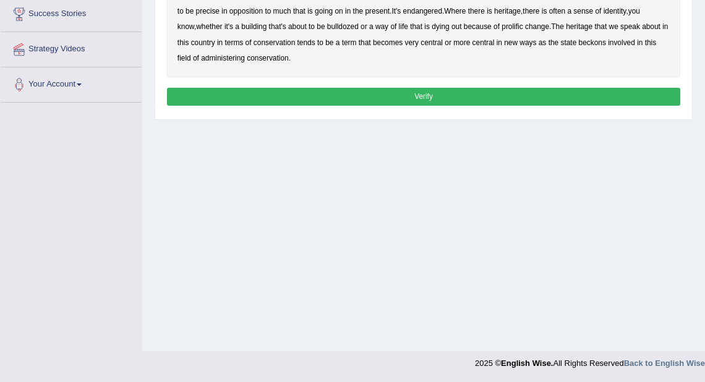
scroll to position [149, 0]
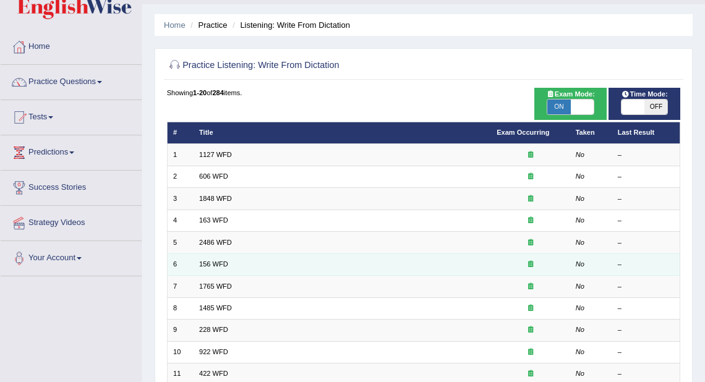
scroll to position [49, 0]
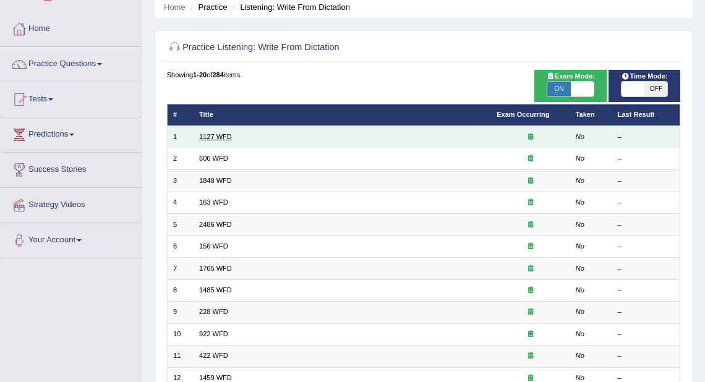
click at [212, 137] on link "1127 WFD" at bounding box center [215, 136] width 33 height 7
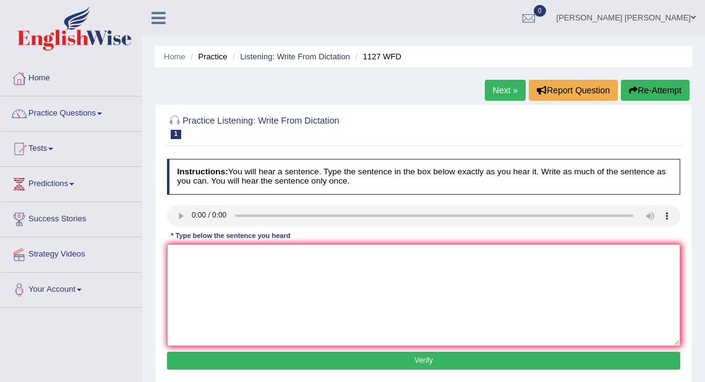
click at [212, 252] on textarea at bounding box center [424, 295] width 514 height 102
click at [213, 255] on textarea "A unviersity degres is to require in many prfesions" at bounding box center [424, 295] width 514 height 102
click at [234, 253] on textarea "A university degres is to require in many prfesions" at bounding box center [424, 295] width 514 height 102
click at [309, 252] on textarea "A university degree degrees is to require in many prfesions" at bounding box center [424, 295] width 514 height 102
click at [208, 250] on textarea "A university degree degrees is to require enters enter a in many prfesions" at bounding box center [424, 295] width 514 height 102
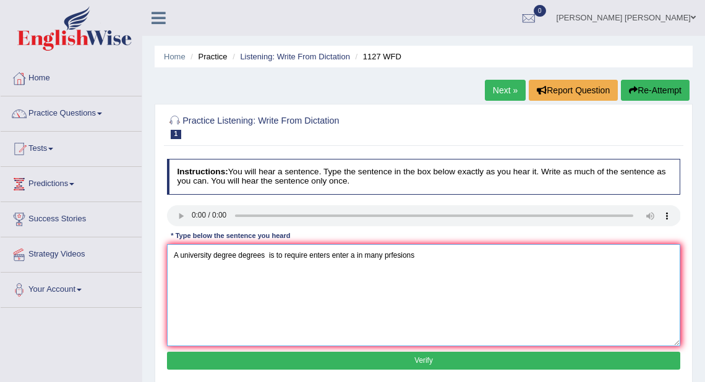
click at [213, 252] on textarea "A university degree degrees is to require enters enter a in many prfesions" at bounding box center [424, 295] width 514 height 102
click at [348, 255] on textarea "A university universities degree degrees is to require enters enter a in many p…" at bounding box center [424, 295] width 514 height 102
click at [482, 254] on textarea "A university universities degree degrees is to require required enters enter a …" at bounding box center [424, 295] width 514 height 102
type textarea "A university universities degree degrees is to require required enters enter a …"
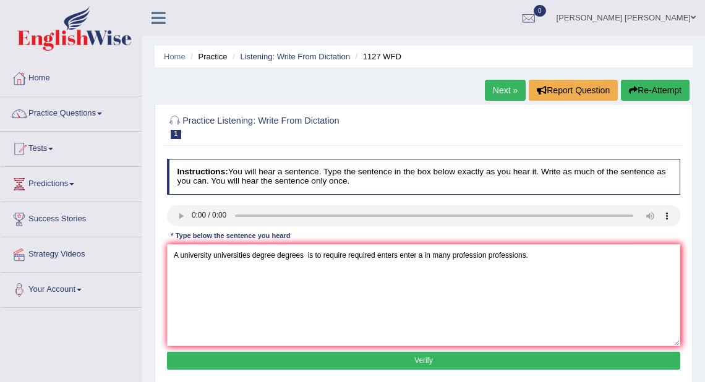
click at [405, 362] on button "Verify" at bounding box center [424, 361] width 514 height 18
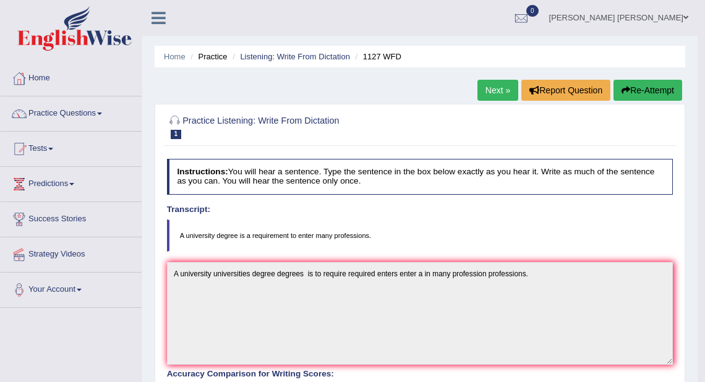
click at [490, 87] on link "Next »" at bounding box center [497, 90] width 41 height 21
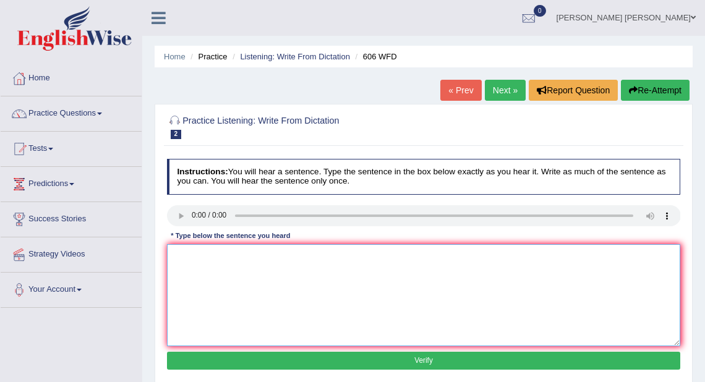
click at [203, 262] on textarea at bounding box center [424, 295] width 514 height 102
type textarea "s"
click at [203, 254] on textarea "Students learning languages may hav increase" at bounding box center [424, 295] width 514 height 102
click at [265, 250] on textarea "Studentsstudents learning languages may hav increase" at bounding box center [424, 295] width 514 height 102
drag, startPoint x: 260, startPoint y: 254, endPoint x: 276, endPoint y: 254, distance: 16.1
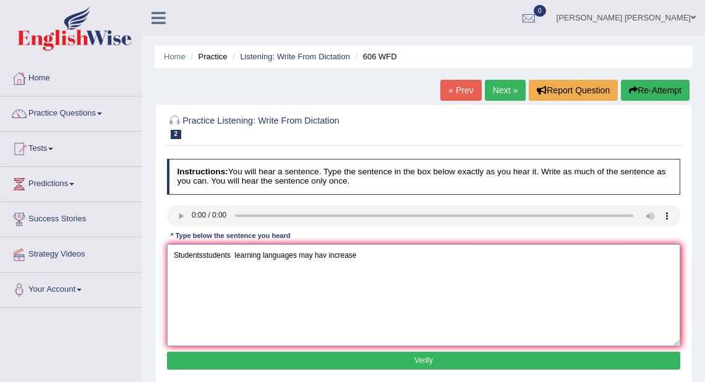
click at [261, 254] on textarea "Studentsstudents learning languages may hav increase" at bounding box center [424, 295] width 514 height 102
click at [303, 255] on textarea "Studentsstudents learning a languages may hav increase" at bounding box center [424, 295] width 514 height 102
click at [365, 252] on textarea "Studentsstudents learning a languages language may hav increase" at bounding box center [424, 295] width 514 height 102
click at [407, 254] on textarea "Studentsstudents learning a languages language may have increase" at bounding box center [424, 295] width 514 height 102
click at [203, 253] on textarea "Studentsstudents learning a languages language may have increase increased." at bounding box center [424, 295] width 514 height 102
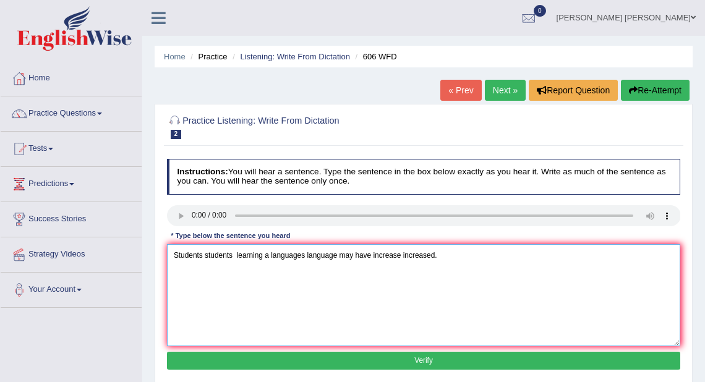
click at [235, 255] on textarea "Students students learning a languages language may have increase increased." at bounding box center [424, 295] width 514 height 102
type textarea "Students student learning a languages language may have increase increased."
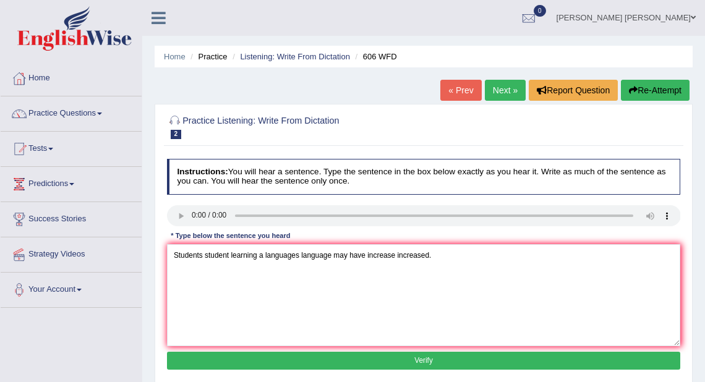
click at [287, 359] on button "Verify" at bounding box center [424, 361] width 514 height 18
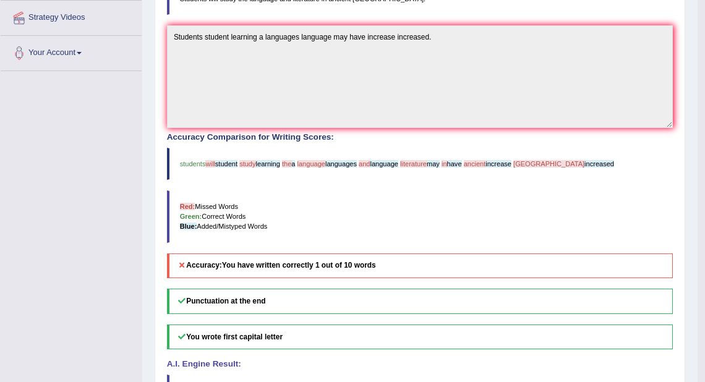
scroll to position [219, 0]
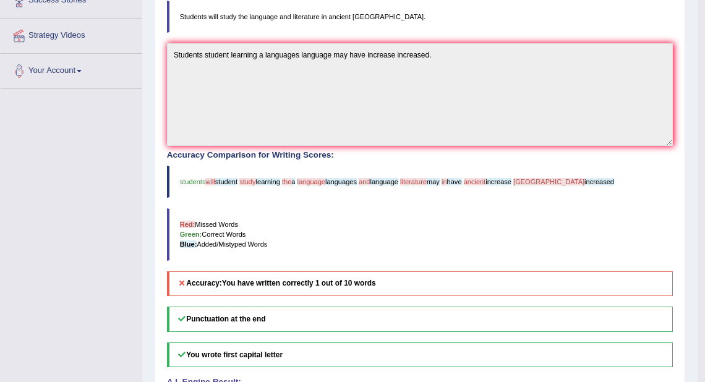
click at [209, 181] on span "will" at bounding box center [209, 181] width 9 height 7
click at [210, 182] on span "will" at bounding box center [209, 181] width 9 height 7
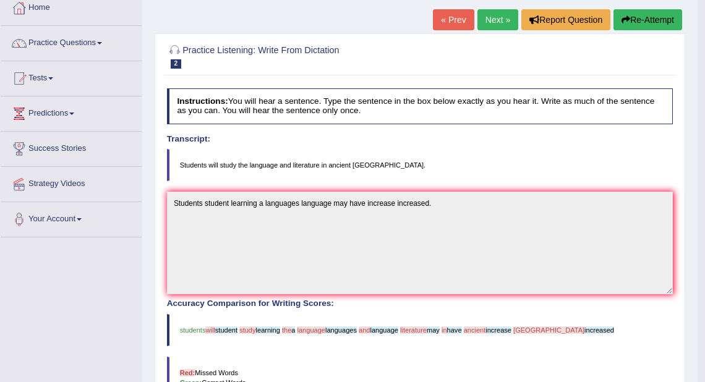
scroll to position [21, 0]
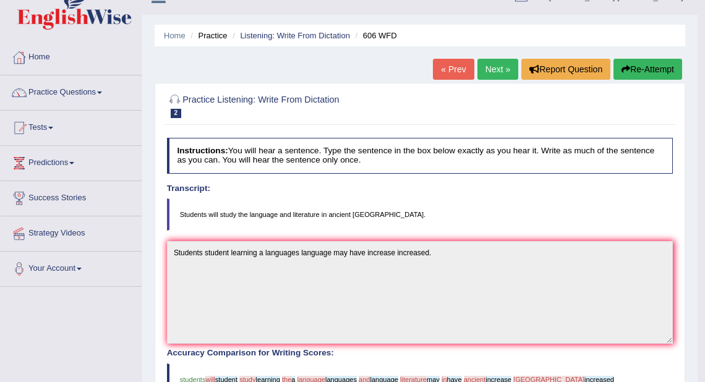
click at [637, 67] on button "Re-Attempt" at bounding box center [647, 69] width 69 height 21
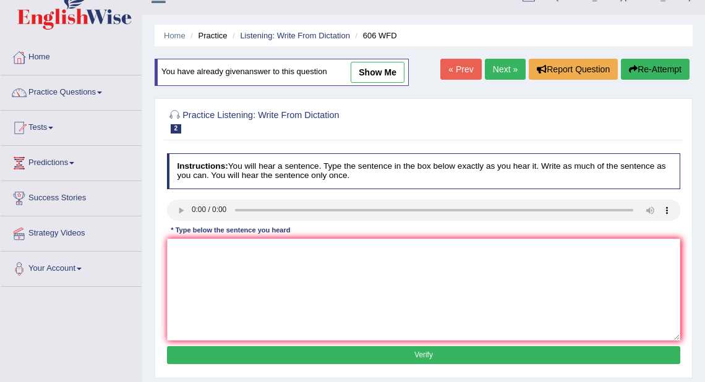
click at [361, 66] on link "show me" at bounding box center [378, 72] width 54 height 21
type textarea "Students student learning a languages language may have increase increased."
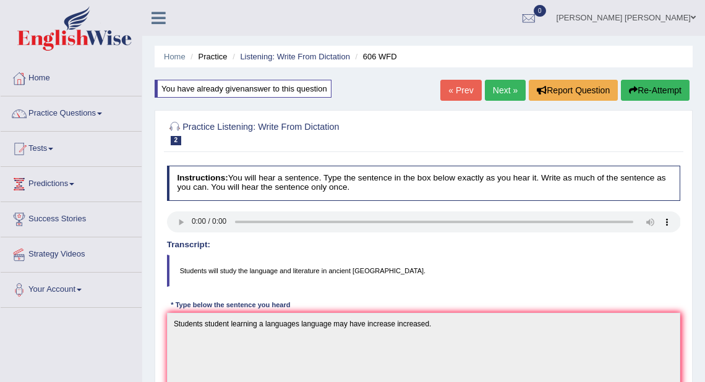
click at [498, 95] on link "Next »" at bounding box center [505, 90] width 41 height 21
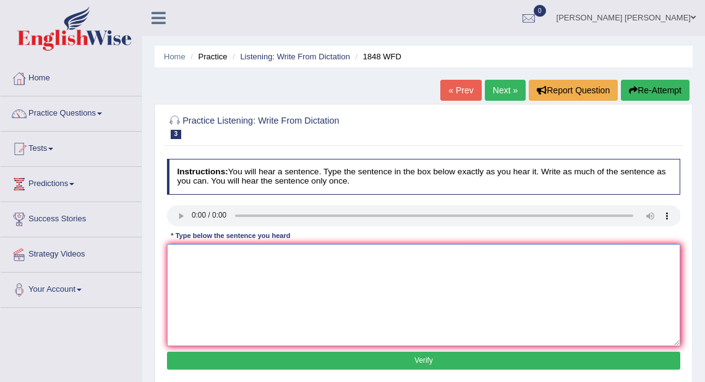
click at [217, 264] on textarea at bounding box center [424, 295] width 514 height 102
click at [250, 254] on textarea "Students must provide valid information to enter a course," at bounding box center [424, 295] width 514 height 102
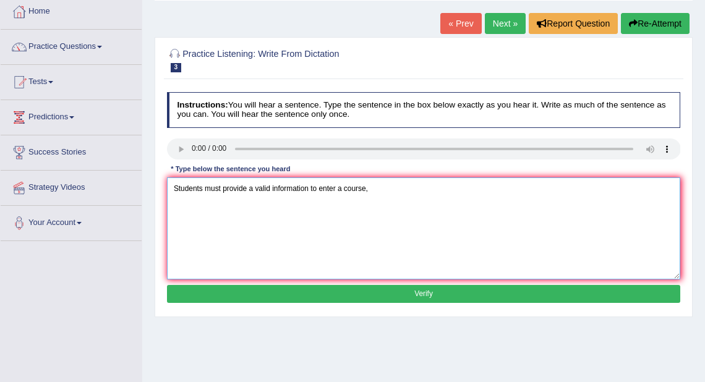
scroll to position [99, 0]
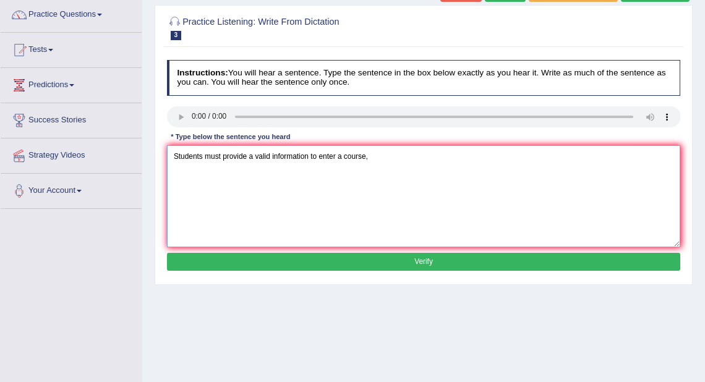
type textarea "Students must provide a valid information to enter a course,"
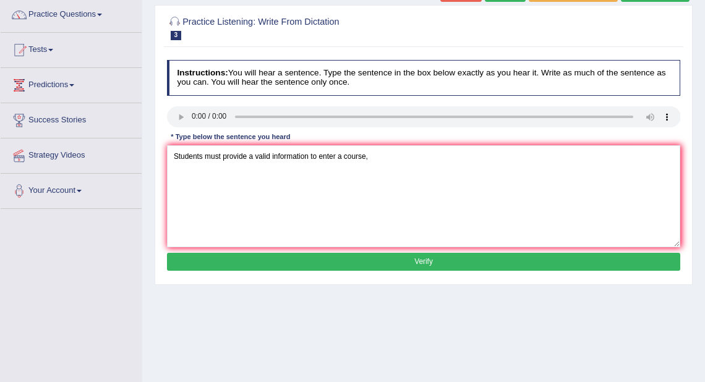
click at [417, 259] on button "Verify" at bounding box center [424, 262] width 514 height 18
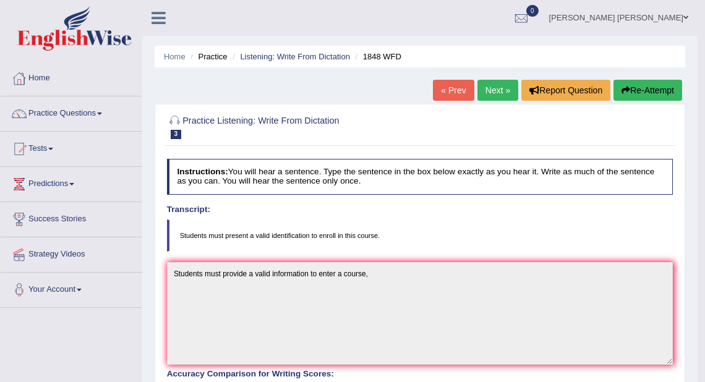
scroll to position [0, 0]
click at [648, 18] on link "Abdul khalid Syed" at bounding box center [619, 16] width 158 height 32
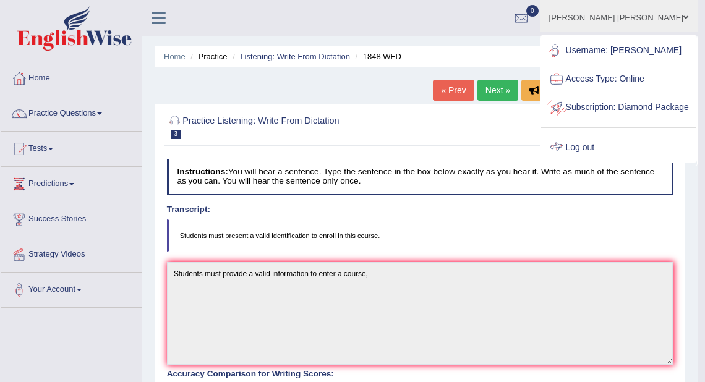
click at [587, 162] on link "Log out" at bounding box center [618, 148] width 155 height 28
